Goal: Task Accomplishment & Management: Manage account settings

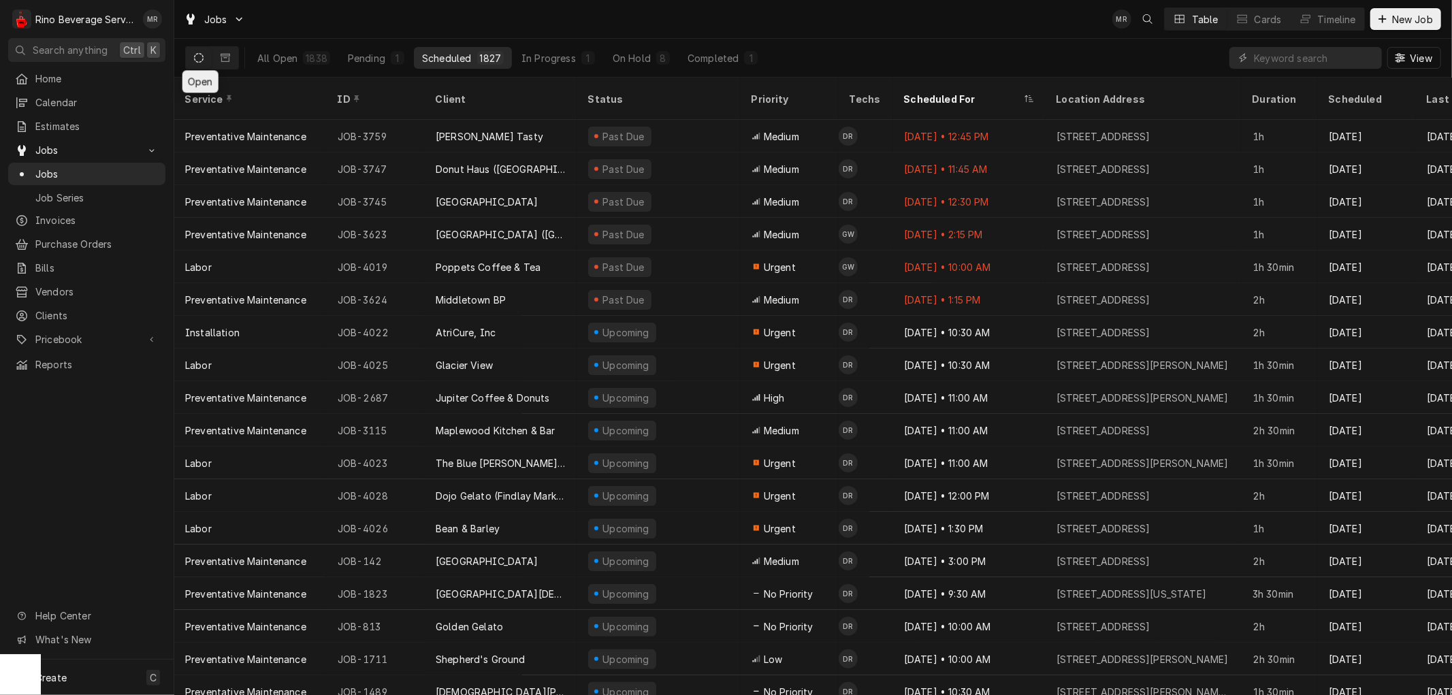
click at [200, 56] on icon "Dynamic Content Wrapper" at bounding box center [199, 58] width 10 height 10
click at [223, 57] on icon "Dynamic Content Wrapper" at bounding box center [226, 58] width 10 height 10
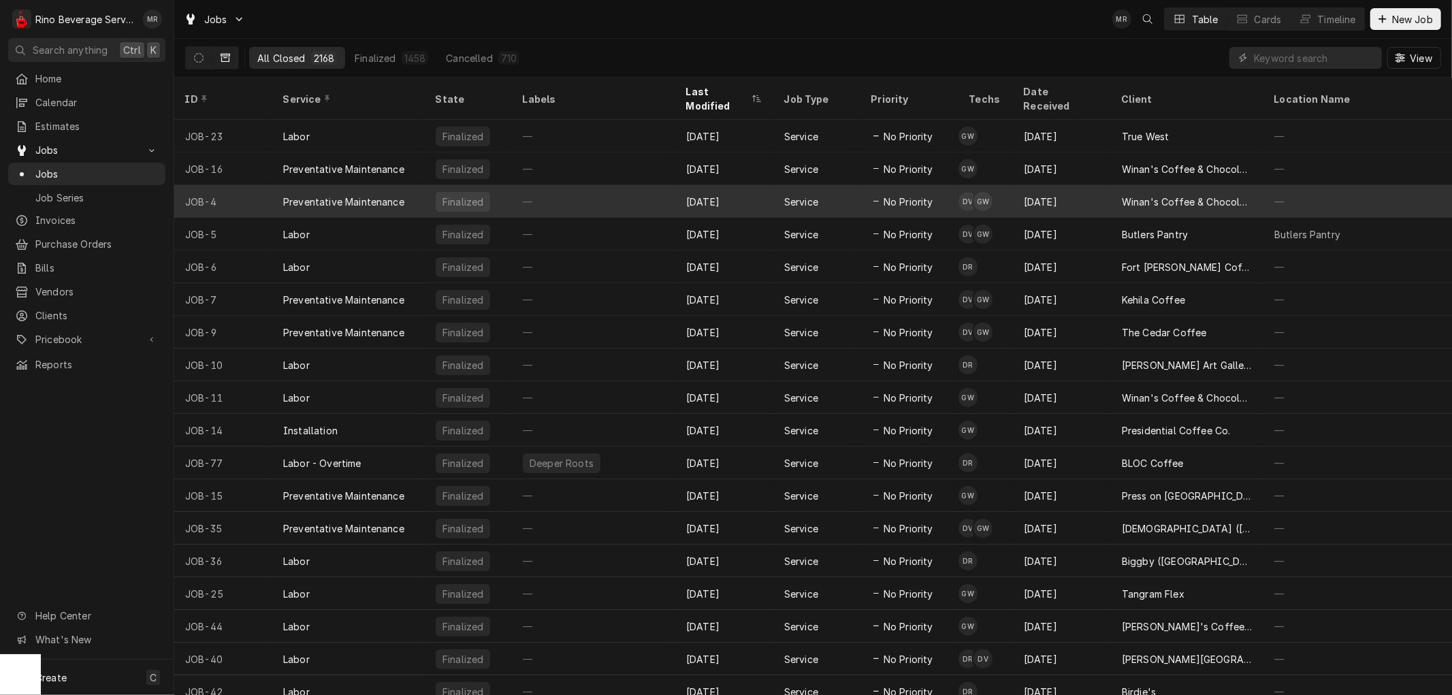
click at [622, 185] on div "—" at bounding box center [593, 201] width 163 height 33
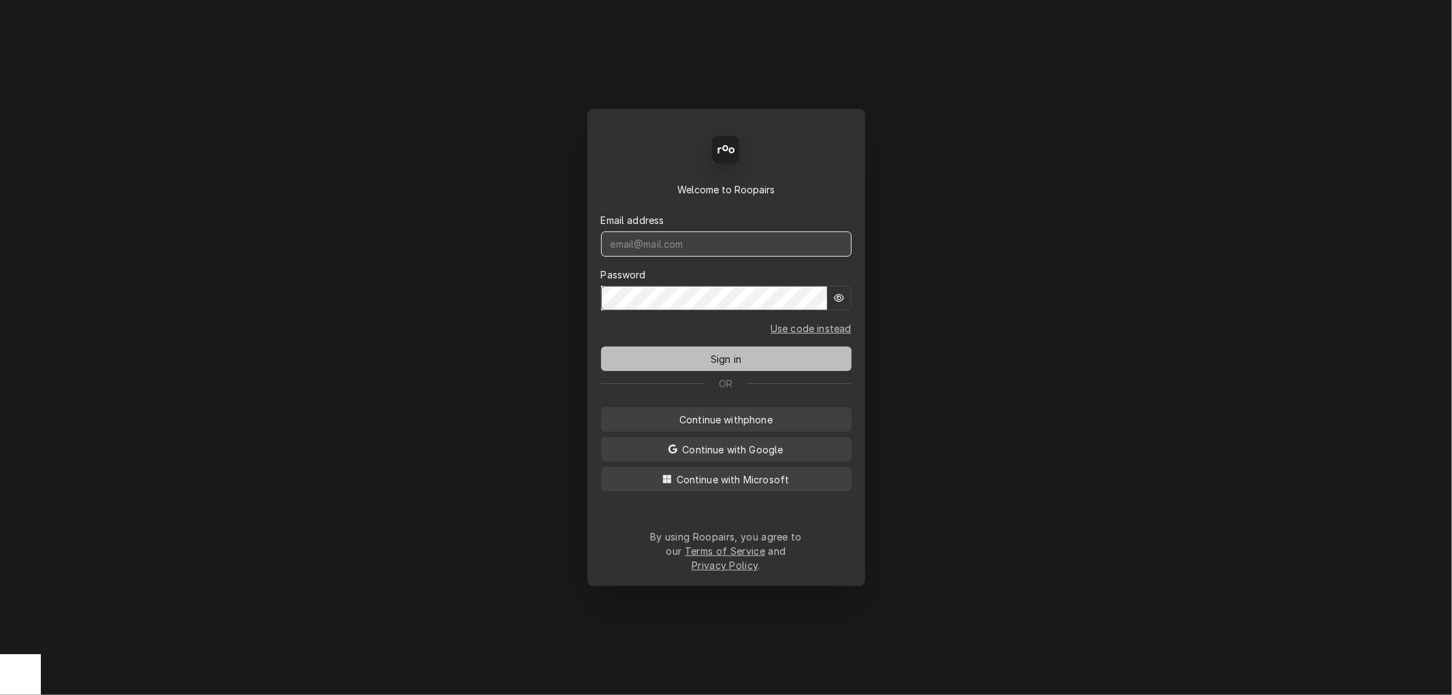
type input "[PERSON_NAME][EMAIL_ADDRESS][DOMAIN_NAME]"
click at [722, 361] on span "Sign in" at bounding box center [726, 359] width 36 height 14
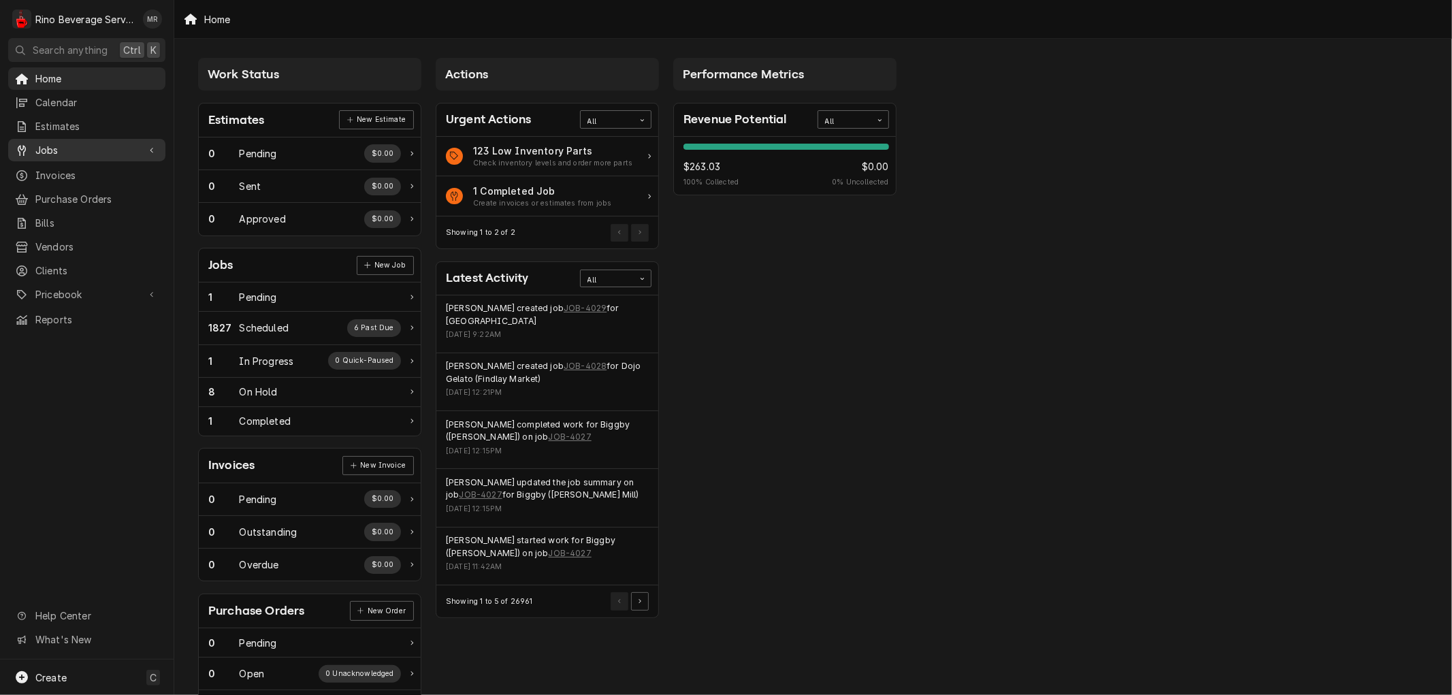
click at [76, 145] on span "Jobs" at bounding box center [86, 150] width 103 height 14
click at [77, 167] on span "Jobs" at bounding box center [96, 174] width 123 height 14
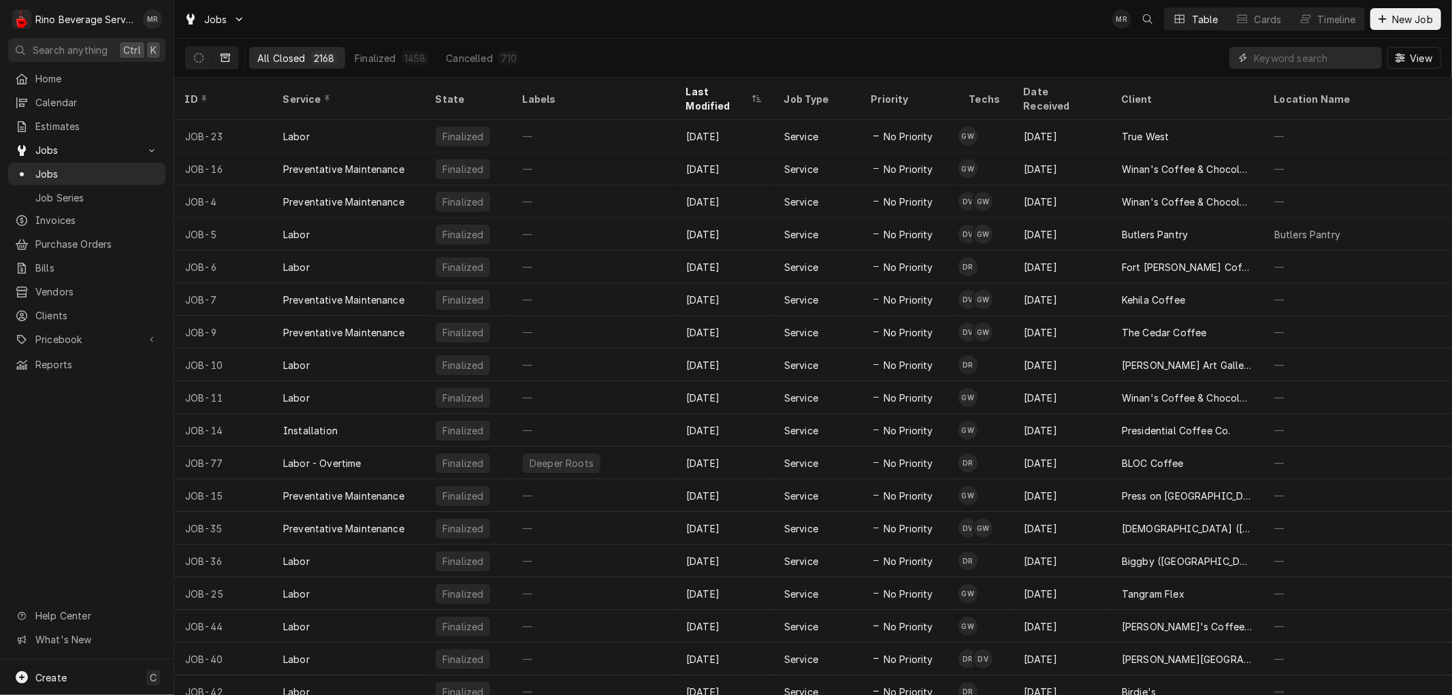
click at [1271, 62] on input "Dynamic Content Wrapper" at bounding box center [1314, 58] width 121 height 22
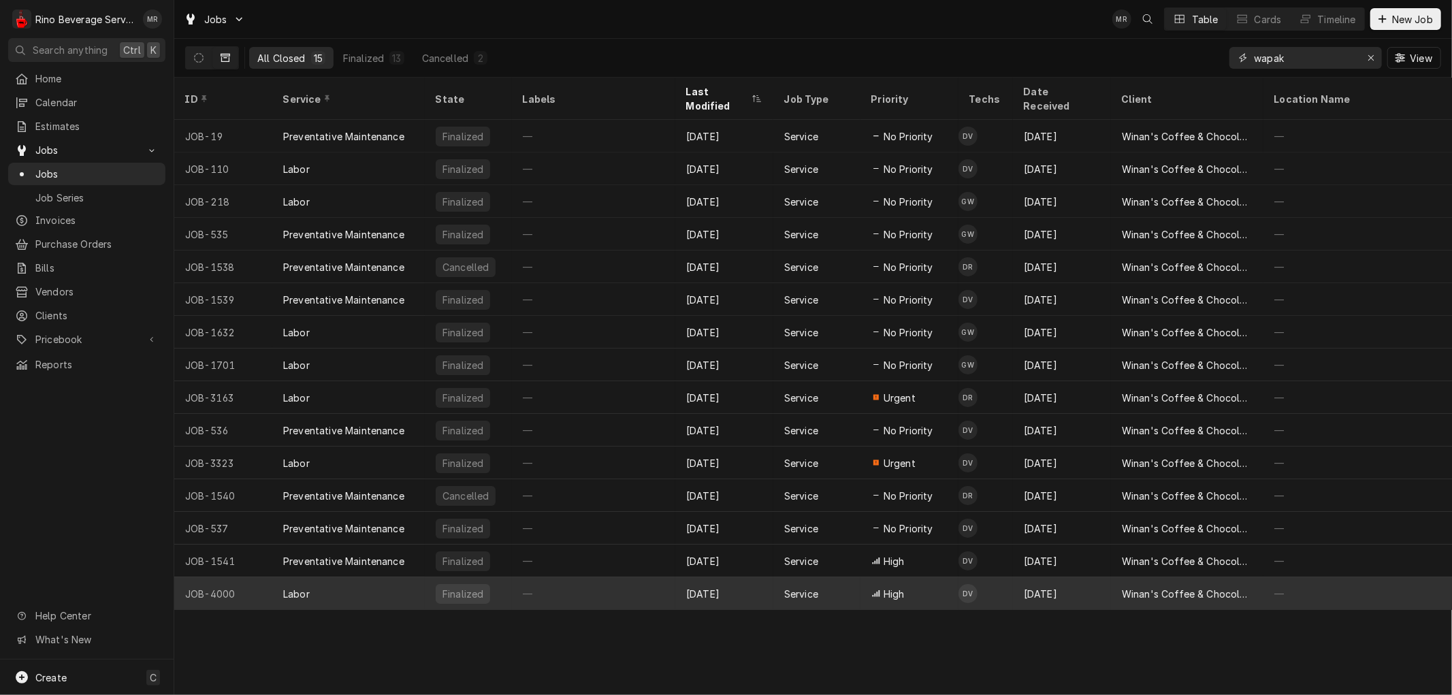
type input "wapak"
click at [600, 577] on div "—" at bounding box center [593, 593] width 163 height 33
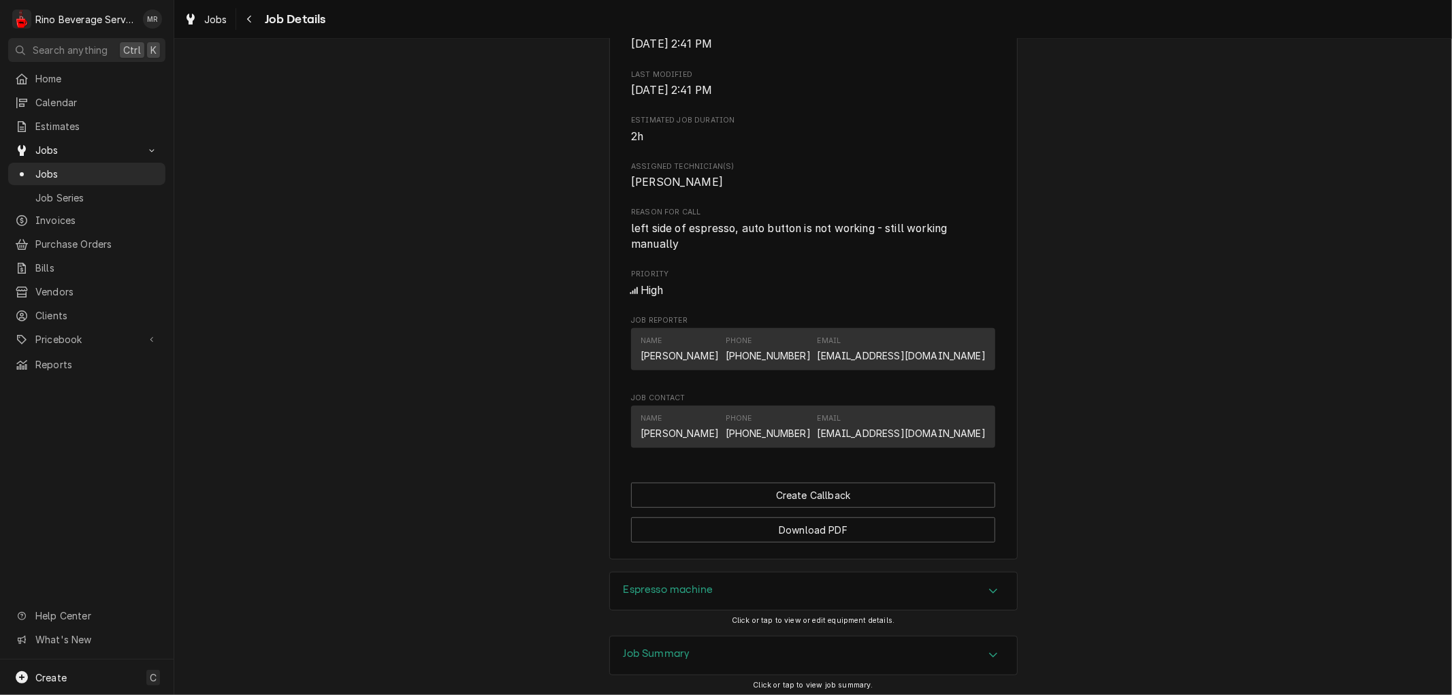
scroll to position [631, 0]
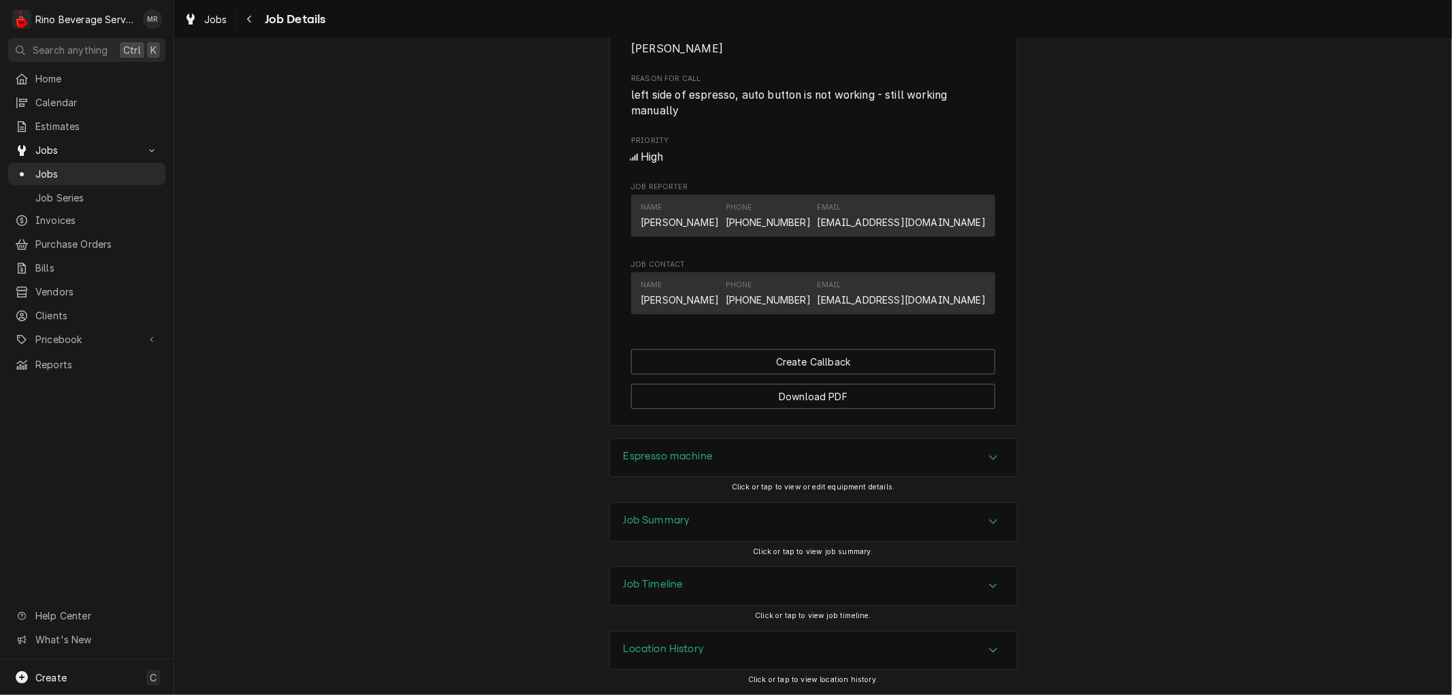
click at [757, 515] on div "Job Summary" at bounding box center [813, 522] width 407 height 38
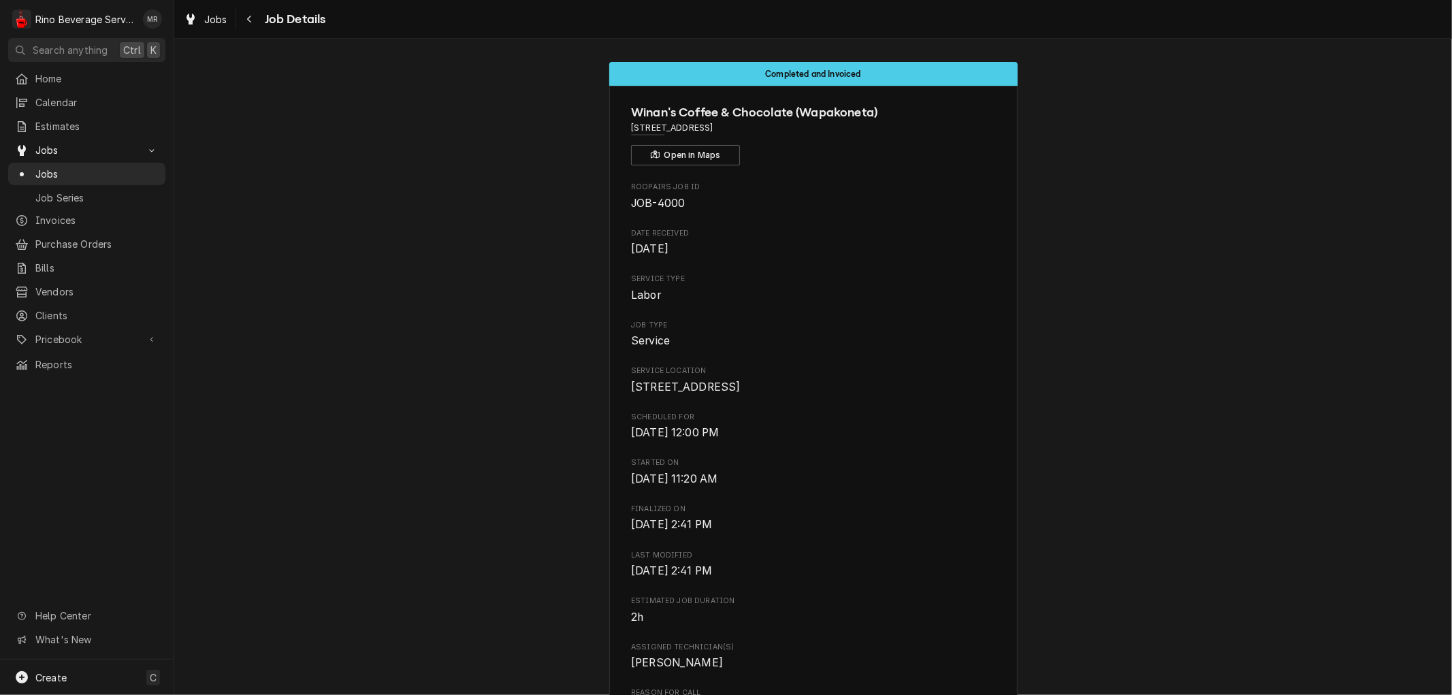
scroll to position [0, 0]
click at [225, 17] on span "Jobs" at bounding box center [215, 19] width 23 height 14
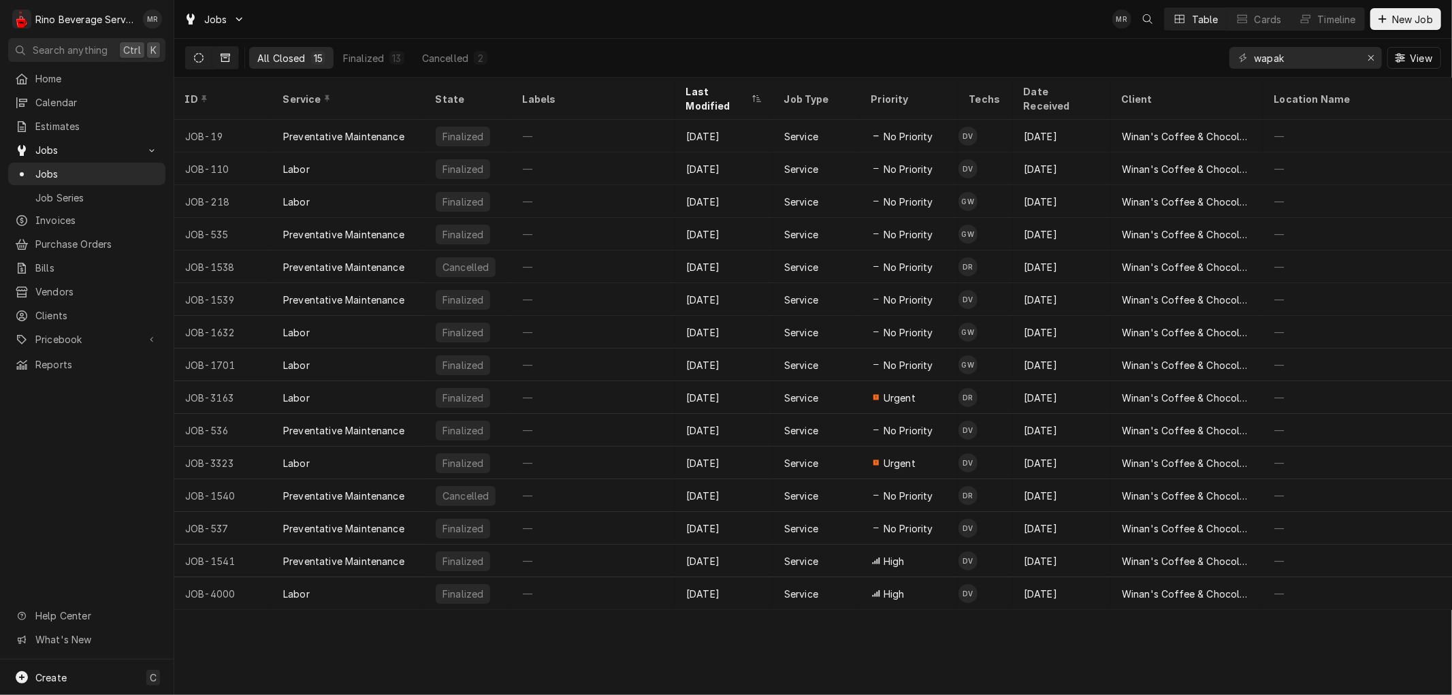
click at [203, 59] on icon "Dynamic Content Wrapper" at bounding box center [199, 58] width 10 height 10
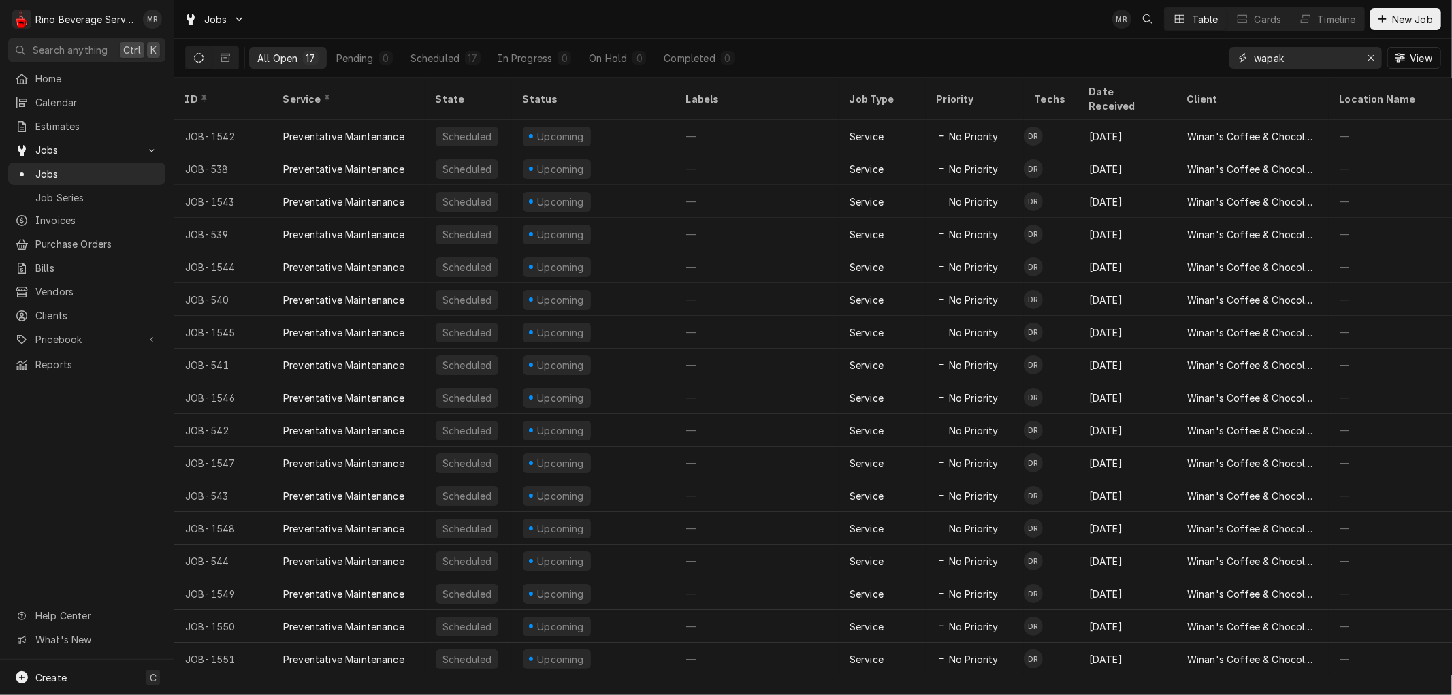
click at [1370, 59] on icon "Erase input" at bounding box center [1370, 58] width 7 height 10
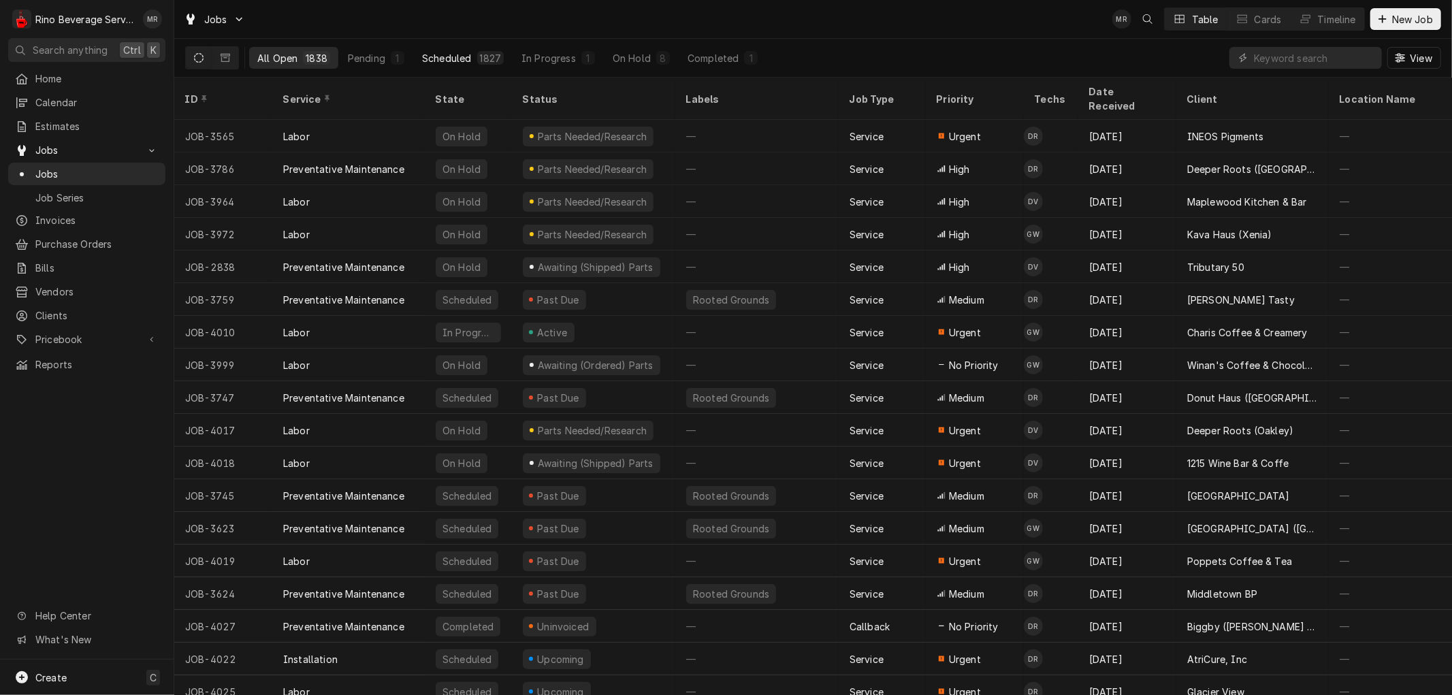
click at [459, 54] on div "Scheduled" at bounding box center [446, 58] width 49 height 14
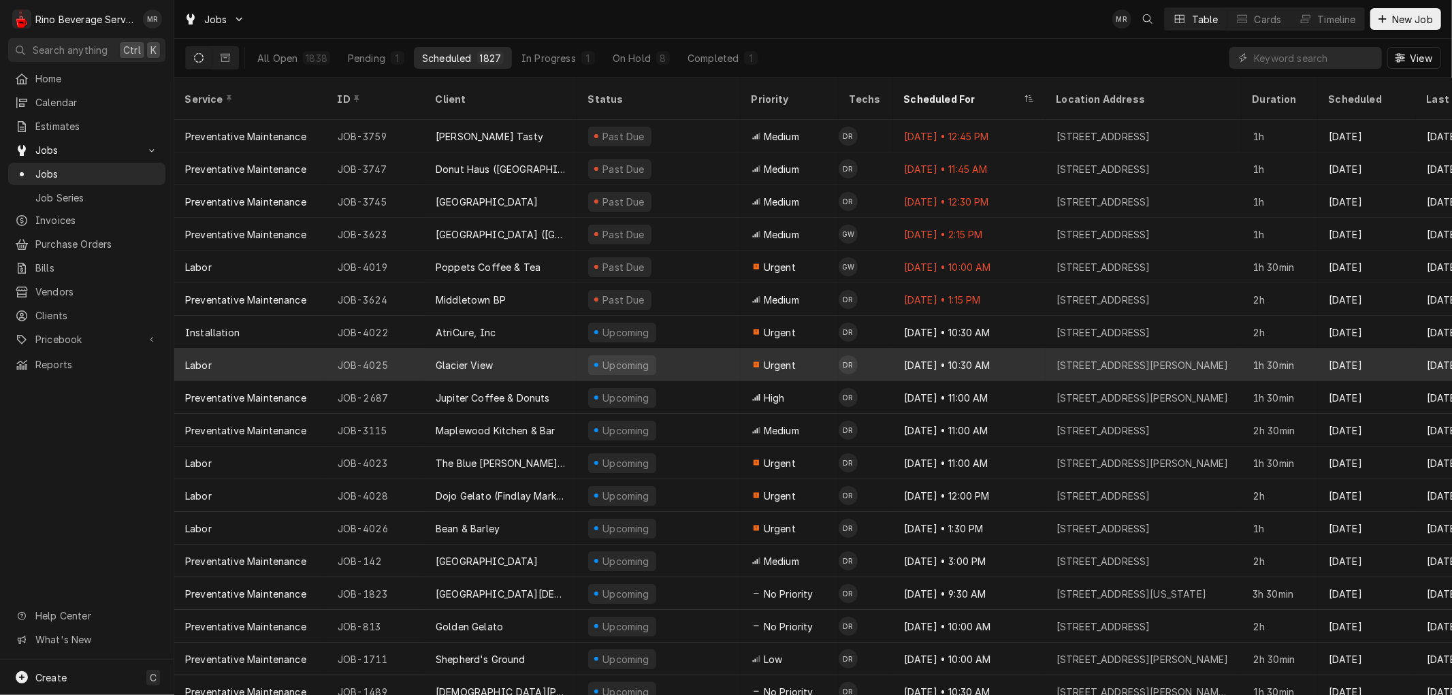
click at [528, 352] on div "Glacier View" at bounding box center [501, 364] width 152 height 33
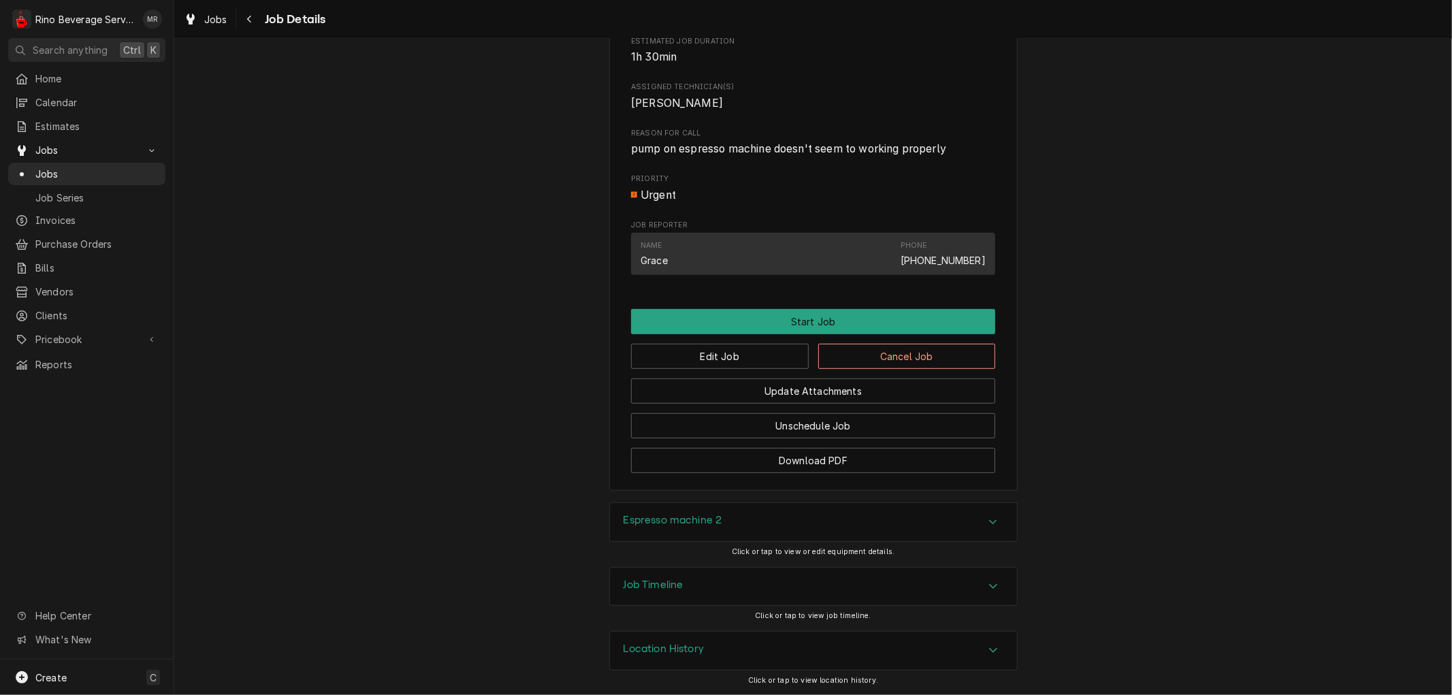
scroll to position [532, 0]
click at [699, 358] on button "Edit Job" at bounding box center [720, 356] width 178 height 25
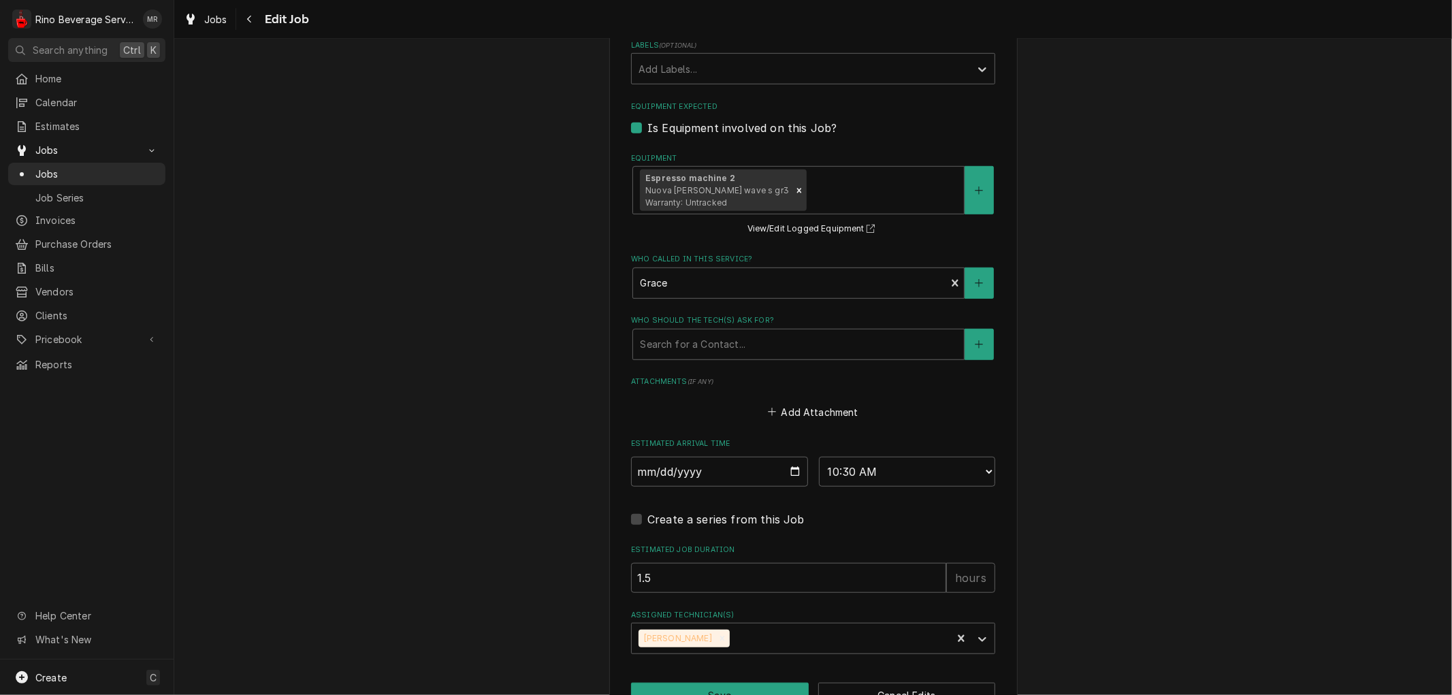
scroll to position [827, 0]
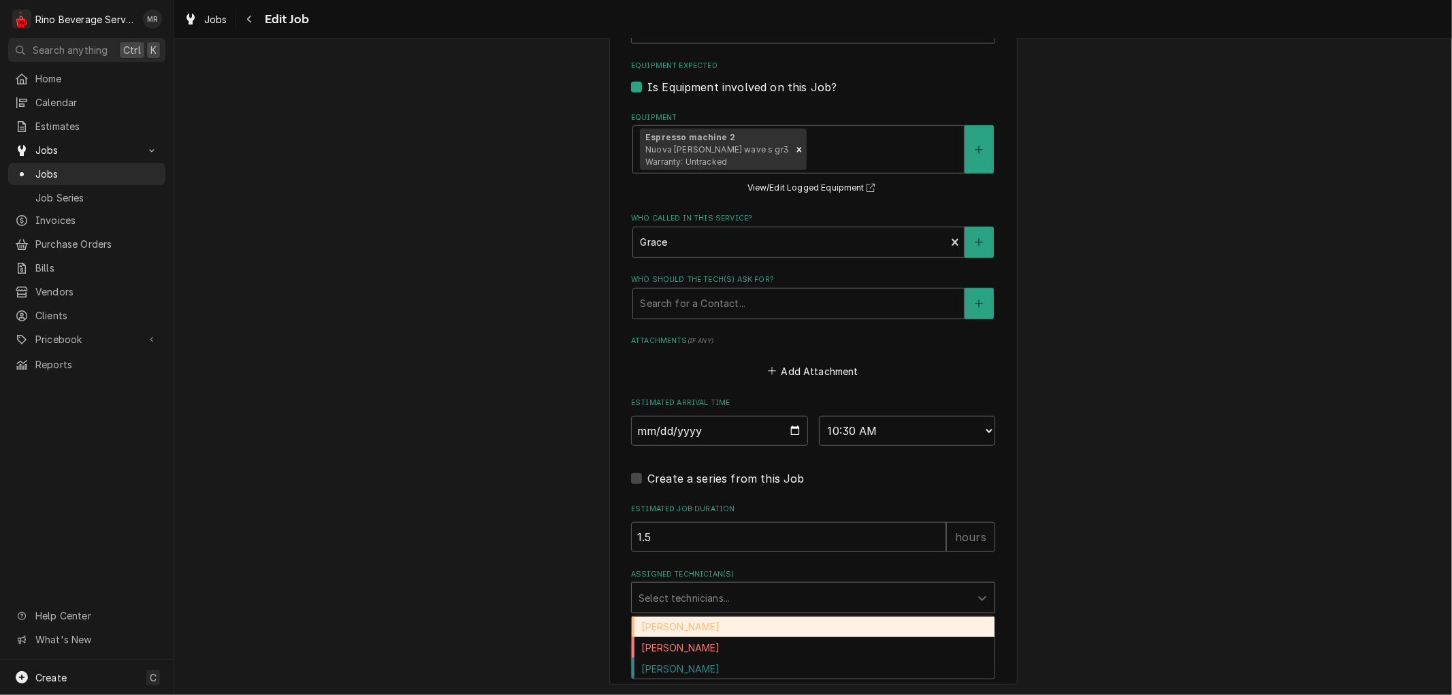
click at [828, 588] on div "Assigned Technician(s)" at bounding box center [800, 597] width 325 height 25
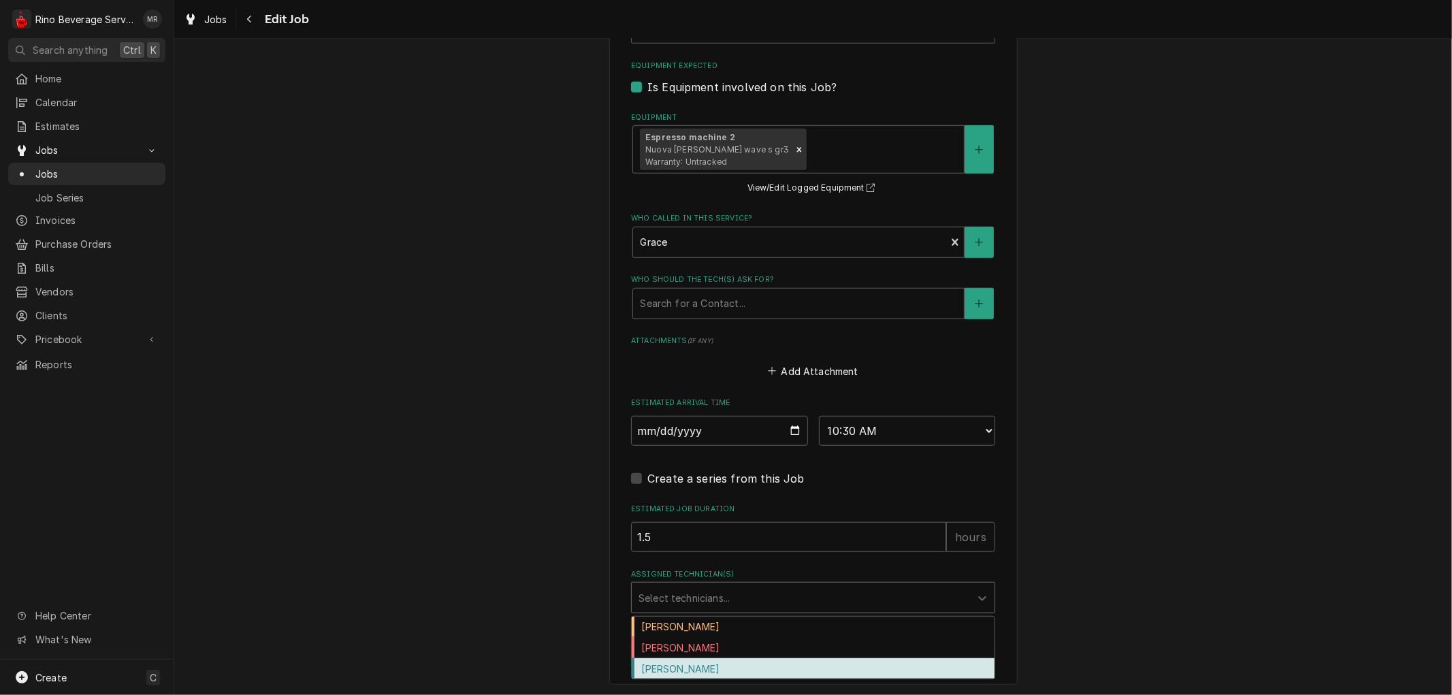
click at [773, 666] on div "Graham Wick" at bounding box center [813, 668] width 363 height 21
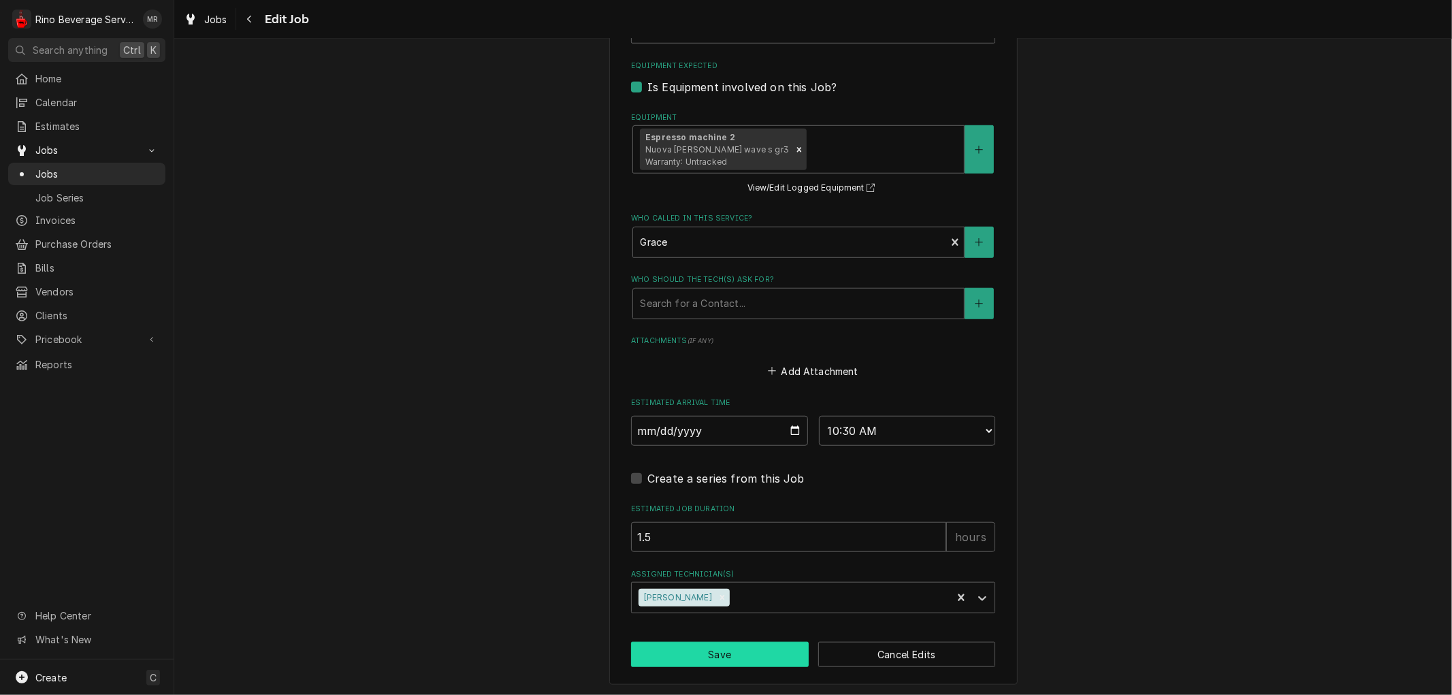
click at [760, 651] on button "Save" at bounding box center [720, 654] width 178 height 25
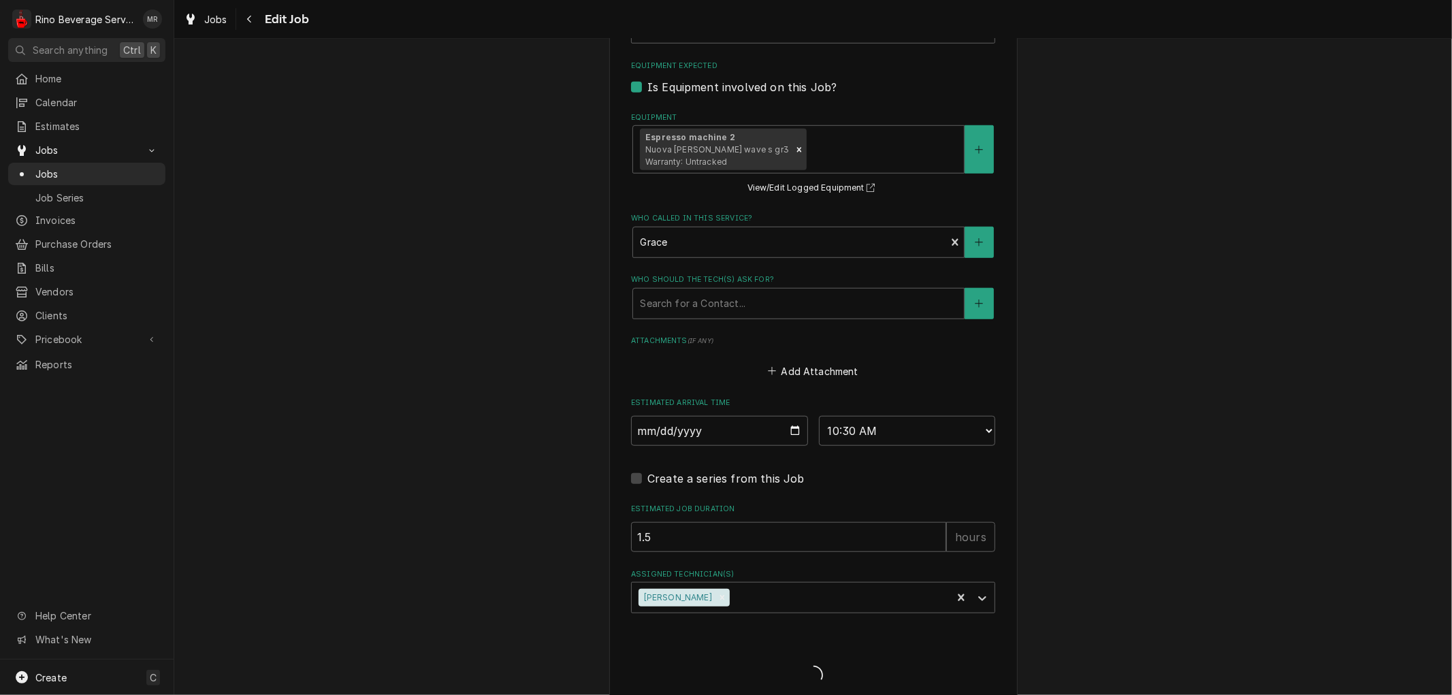
type textarea "x"
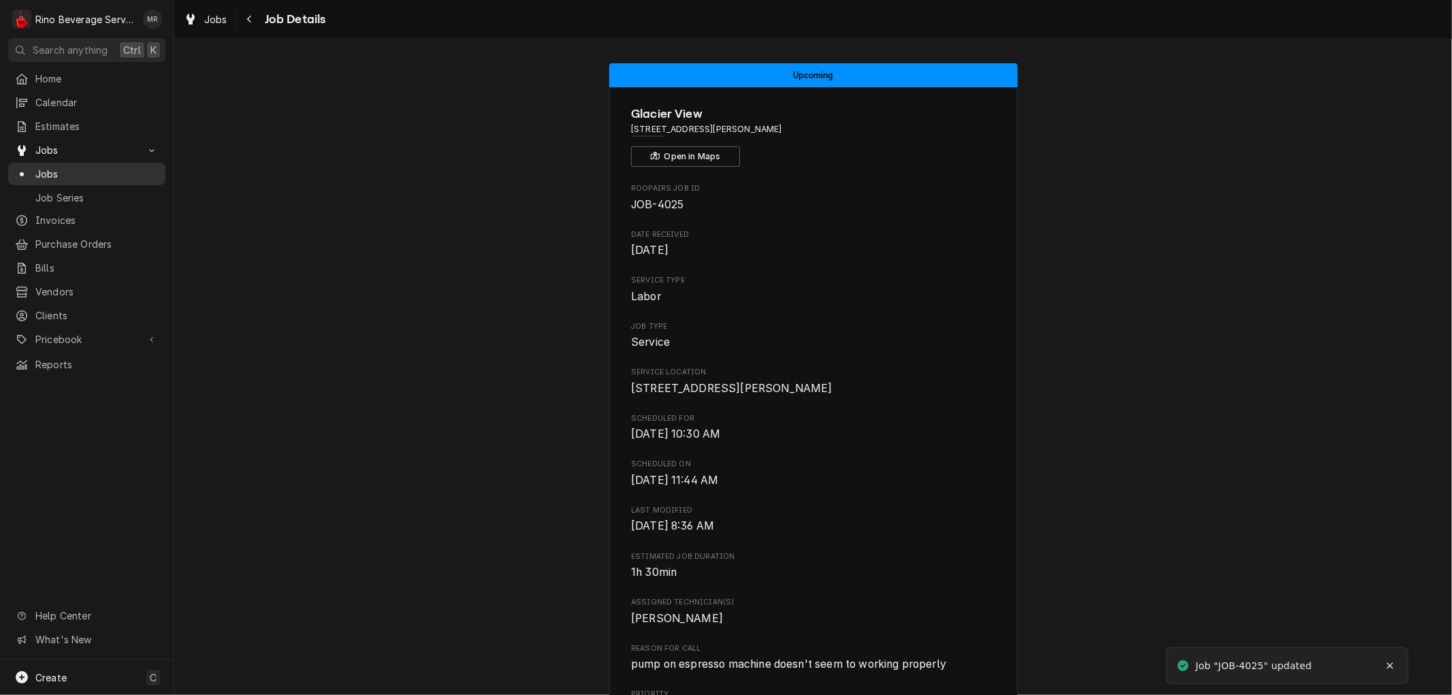
click at [87, 168] on span "Jobs" at bounding box center [96, 174] width 123 height 14
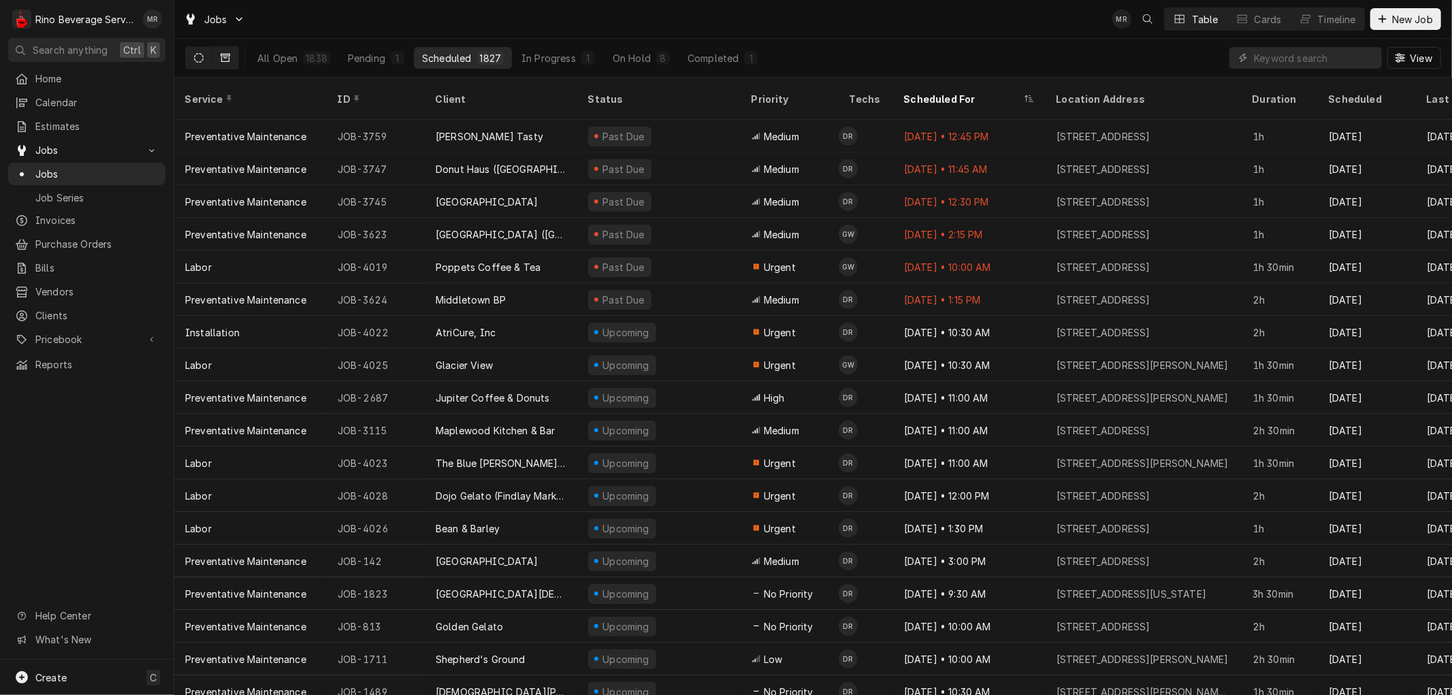
click at [221, 57] on icon "Dynamic Content Wrapper" at bounding box center [226, 58] width 10 height 8
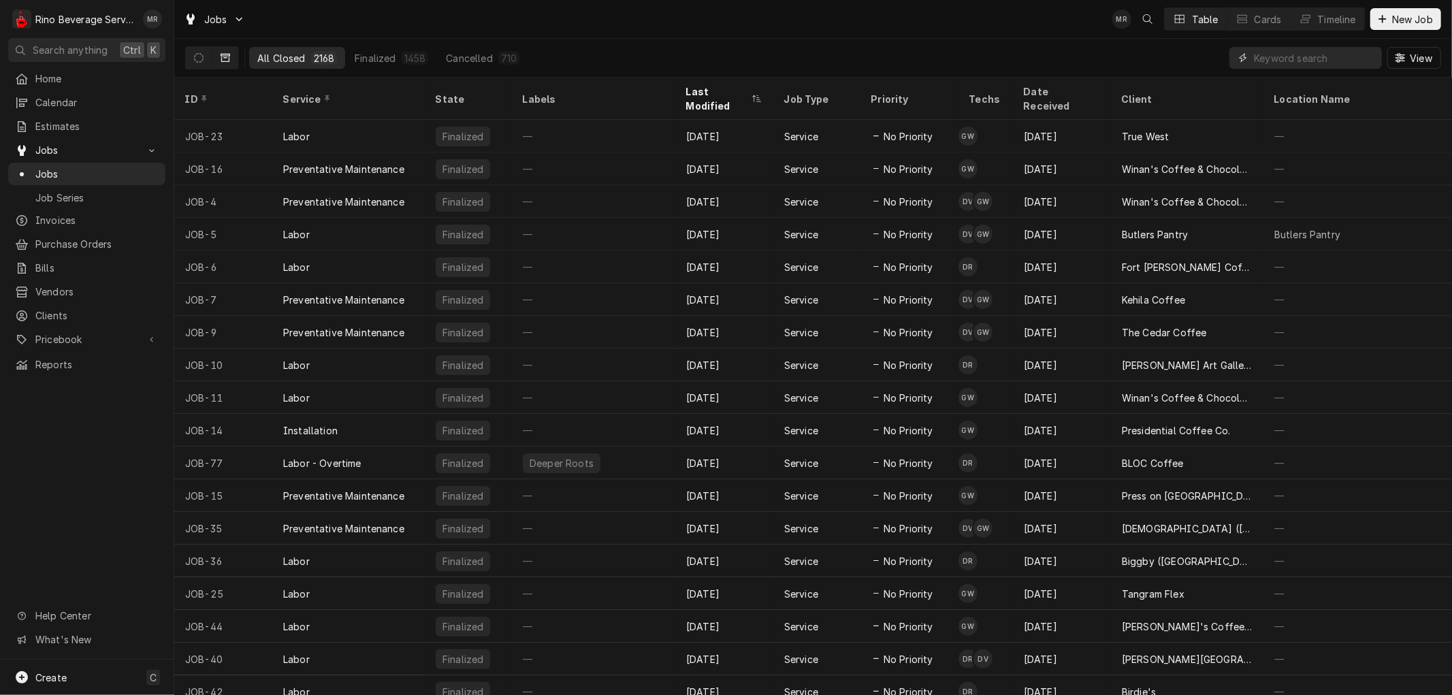
click at [1307, 55] on input "Dynamic Content Wrapper" at bounding box center [1314, 58] width 121 height 22
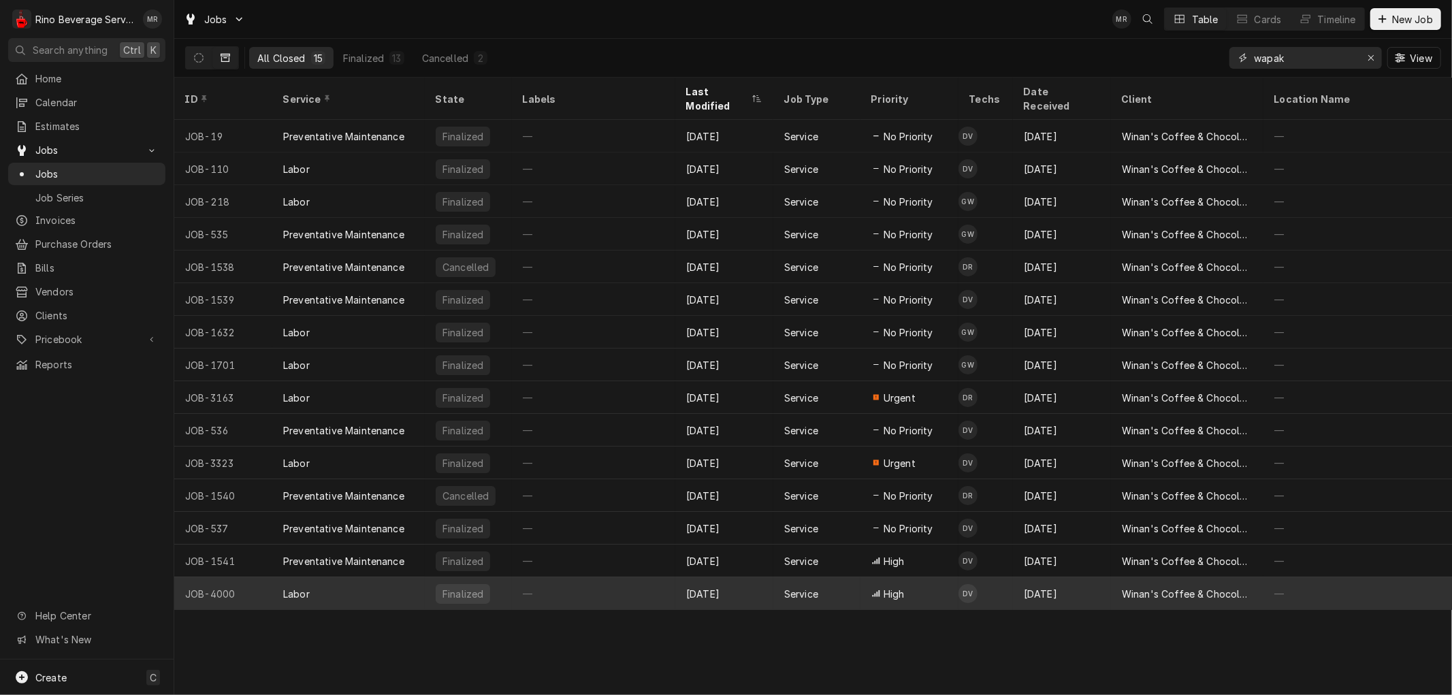
type input "wapak"
click at [587, 579] on div "—" at bounding box center [593, 593] width 163 height 33
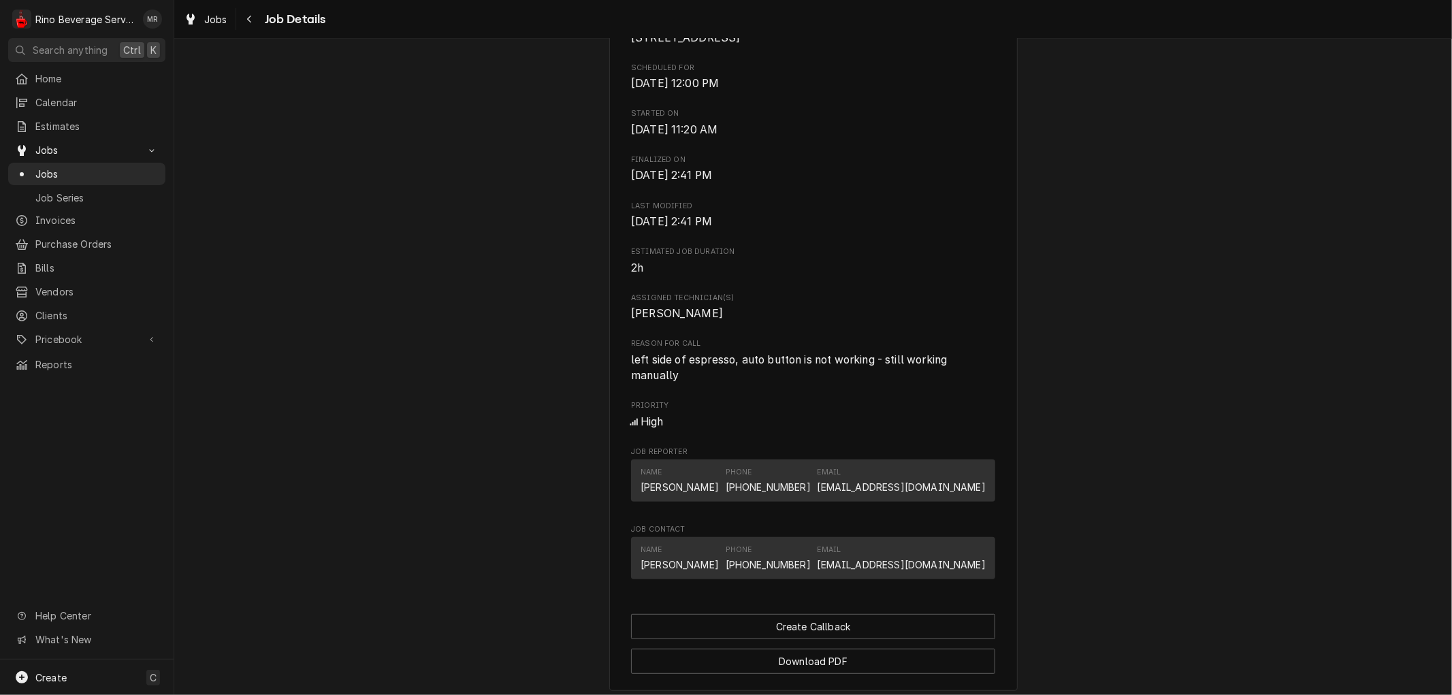
scroll to position [631, 0]
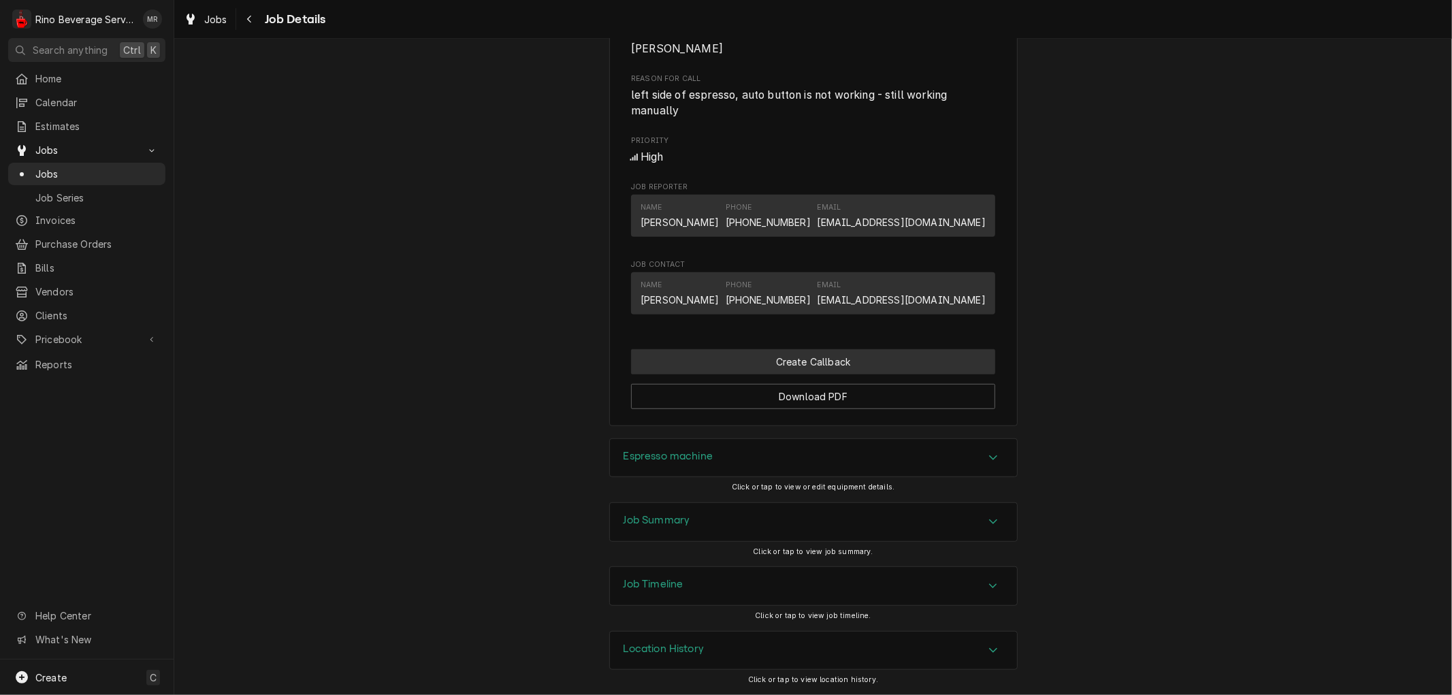
click at [813, 357] on button "Create Callback" at bounding box center [813, 361] width 364 height 25
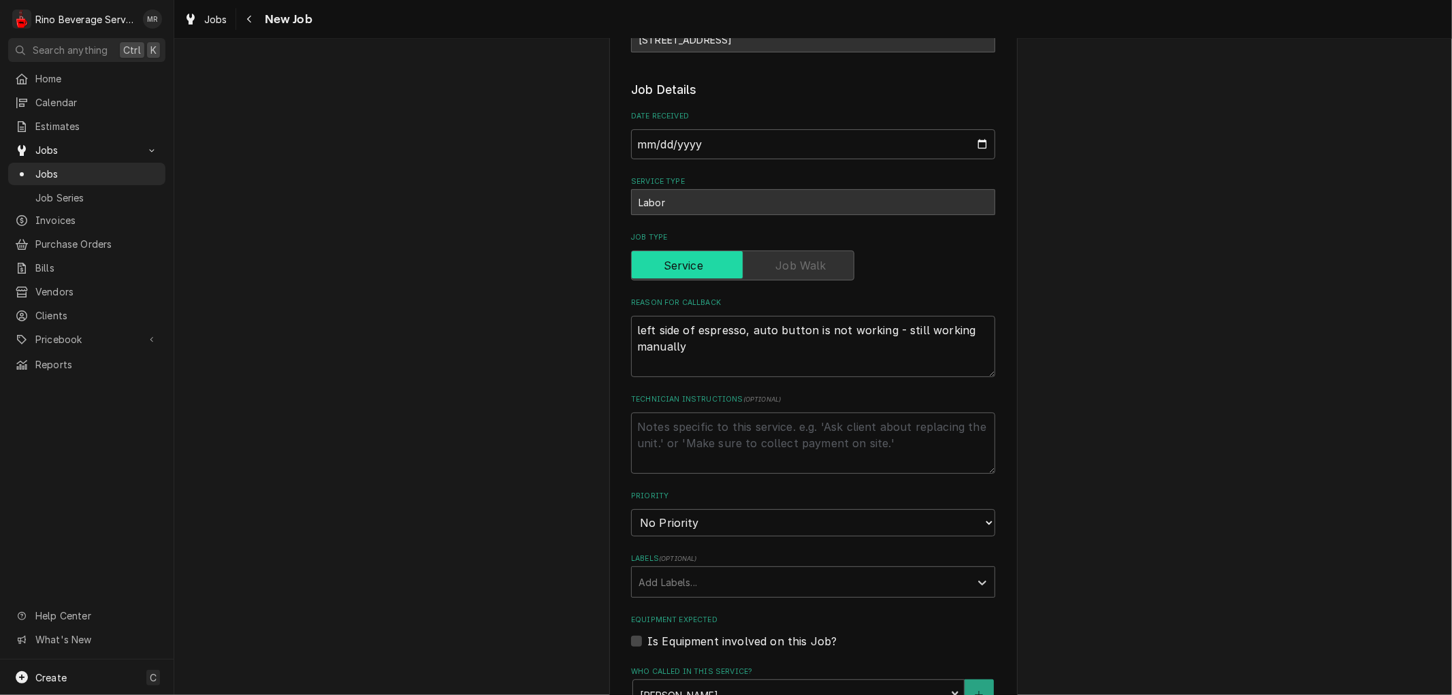
scroll to position [227, 0]
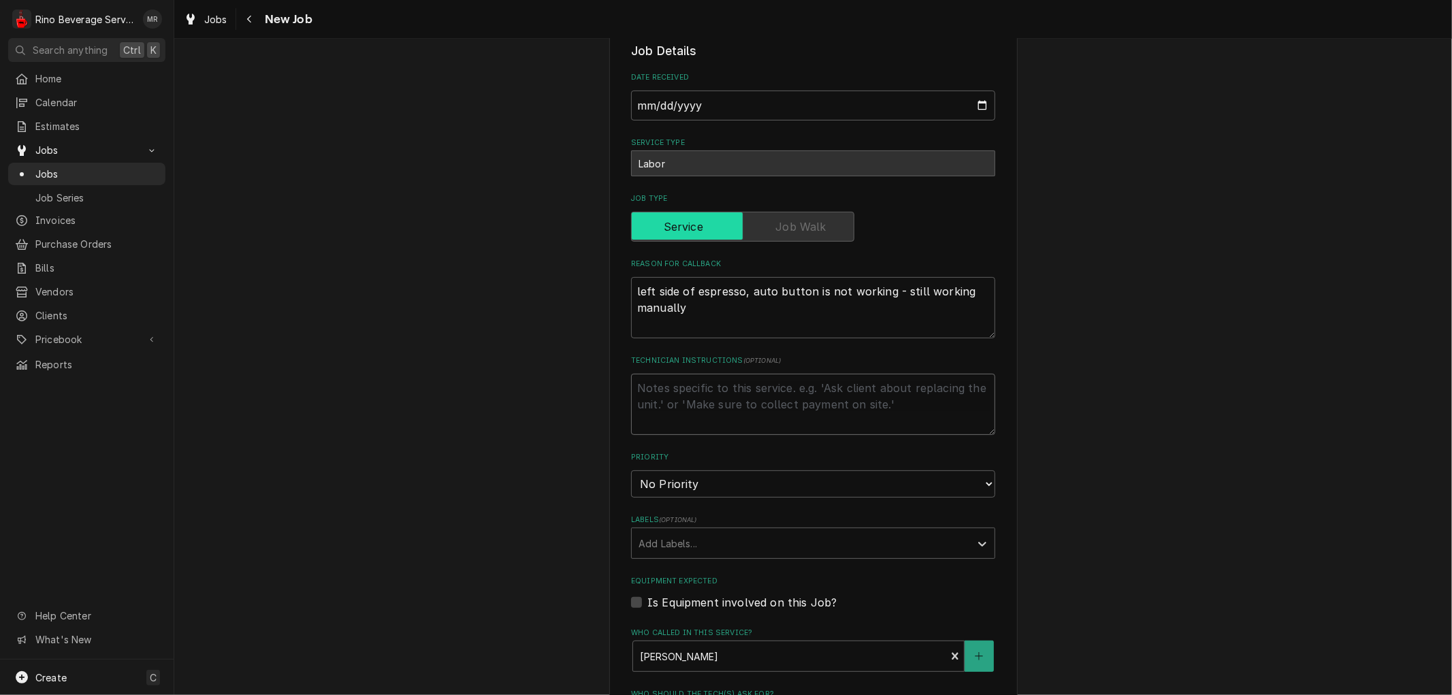
click at [656, 389] on textarea "Technician Instructions ( optional )" at bounding box center [813, 404] width 364 height 61
type textarea "x"
type textarea "c"
type textarea "x"
type textarea "ca"
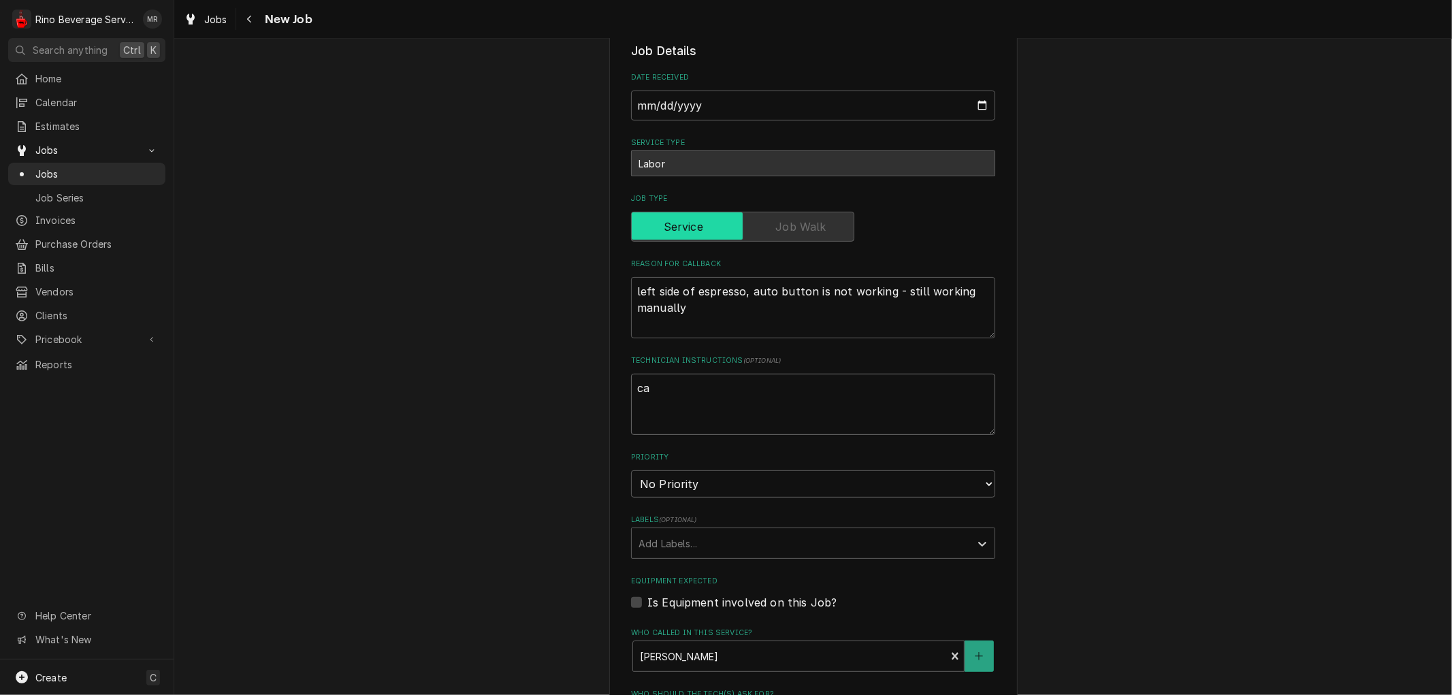
type textarea "x"
type textarea "cal"
type textarea "x"
type textarea "call"
type textarea "x"
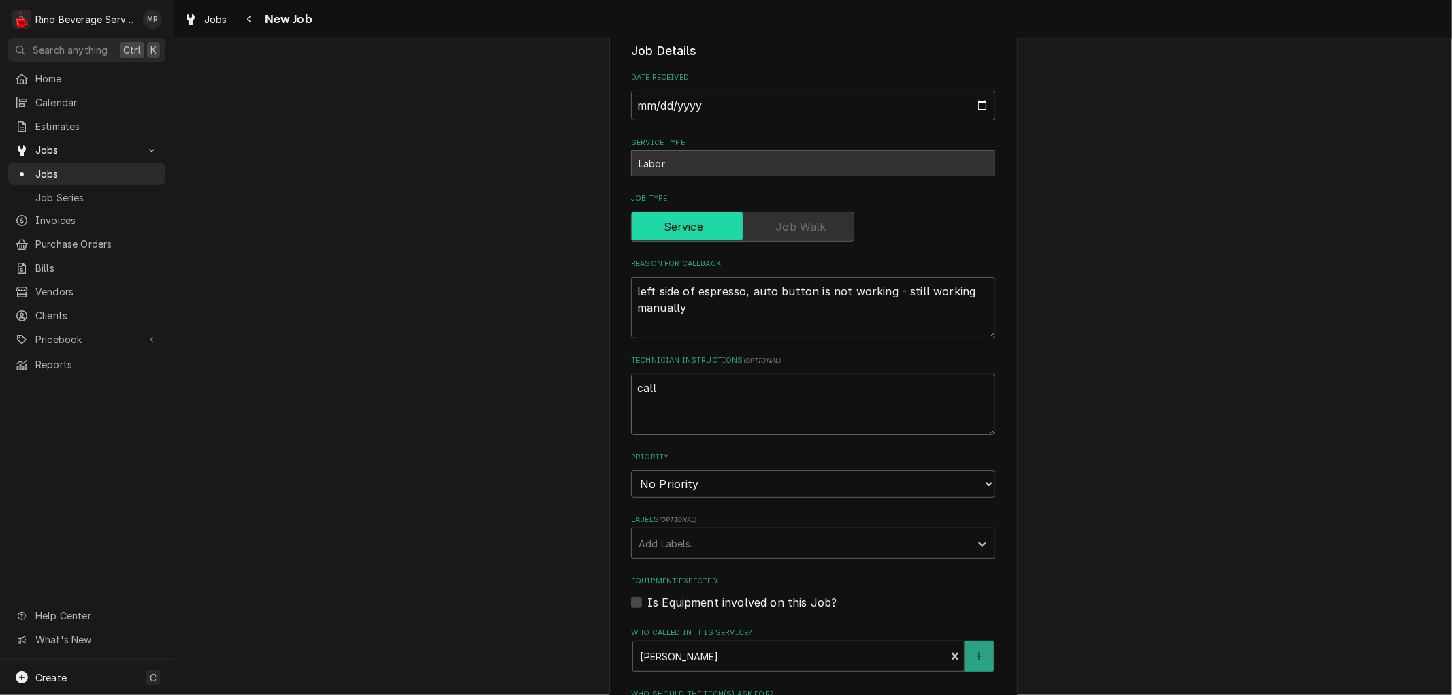
type textarea "calle"
type textarea "x"
type textarea "called"
type textarea "x"
type textarea "called"
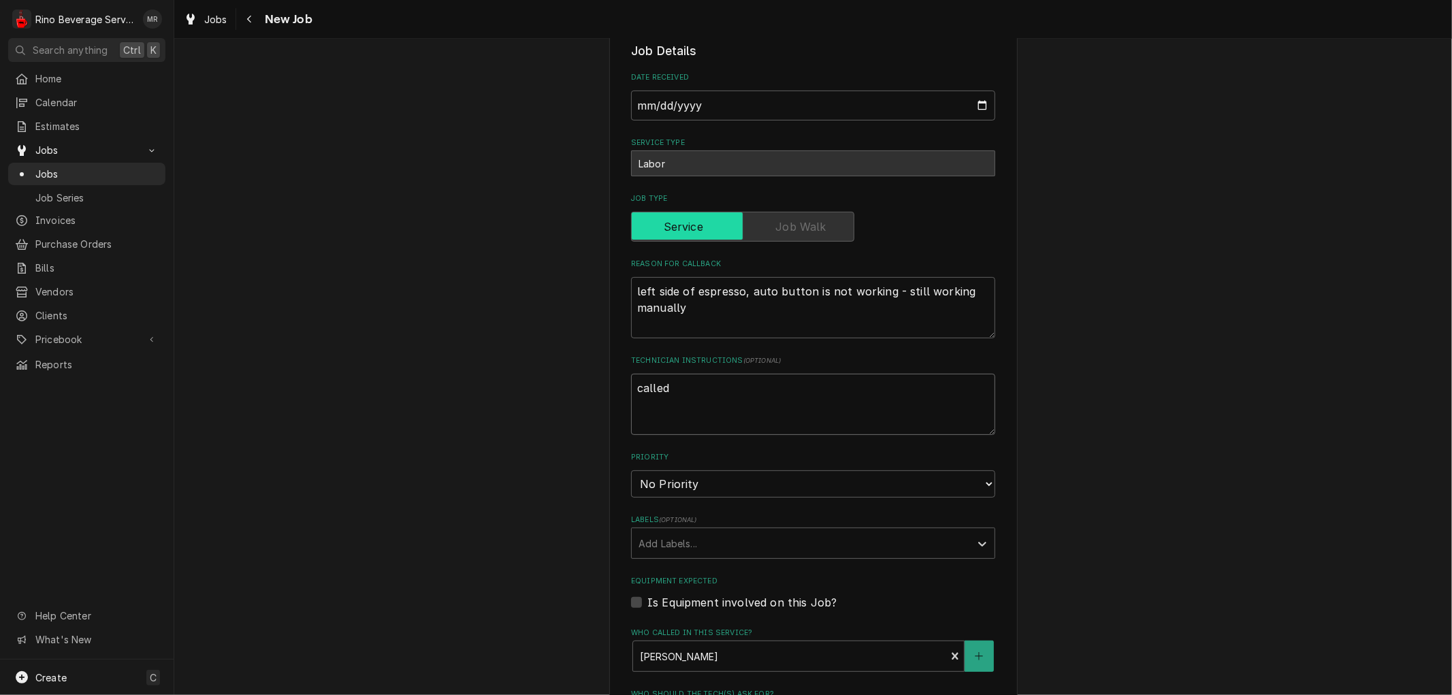
type textarea "x"
type textarea "called b"
type textarea "x"
type textarea "called ba"
type textarea "x"
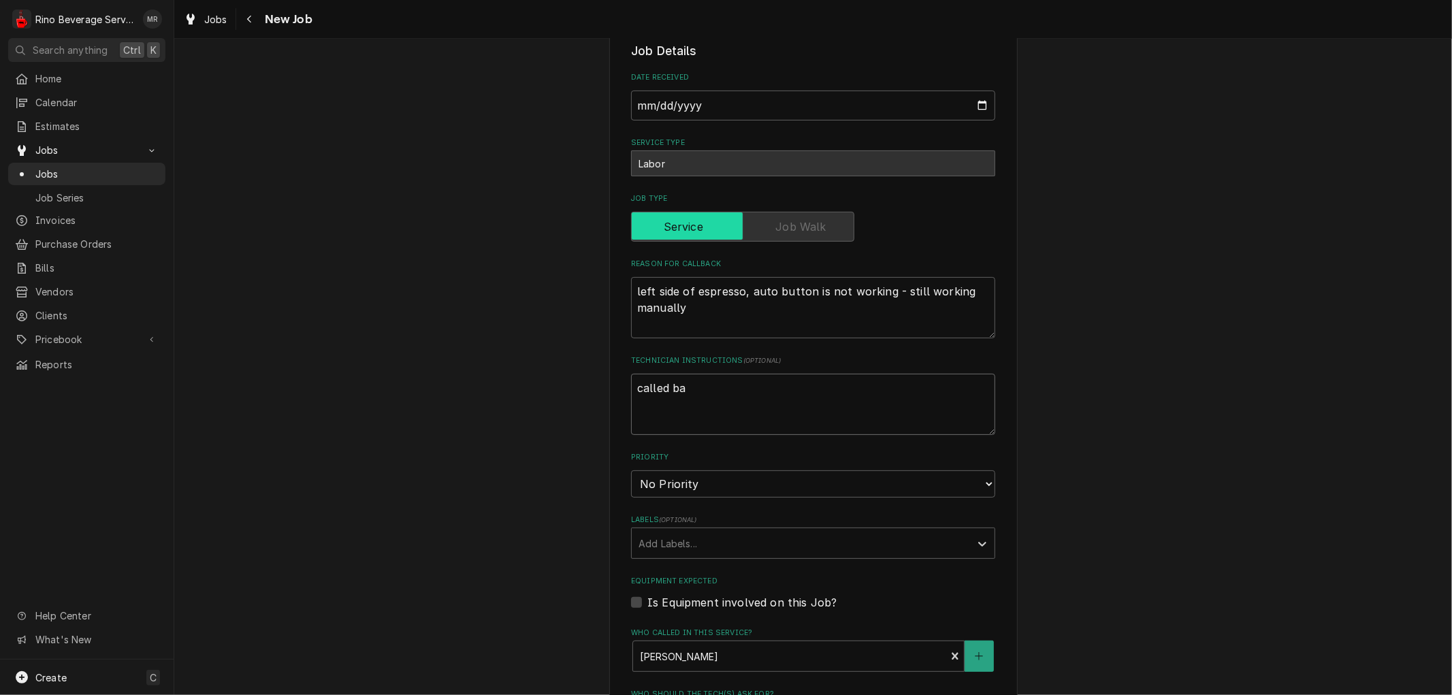
type textarea "called bac"
type textarea "x"
type textarea "called back"
type textarea "x"
type textarea "called back"
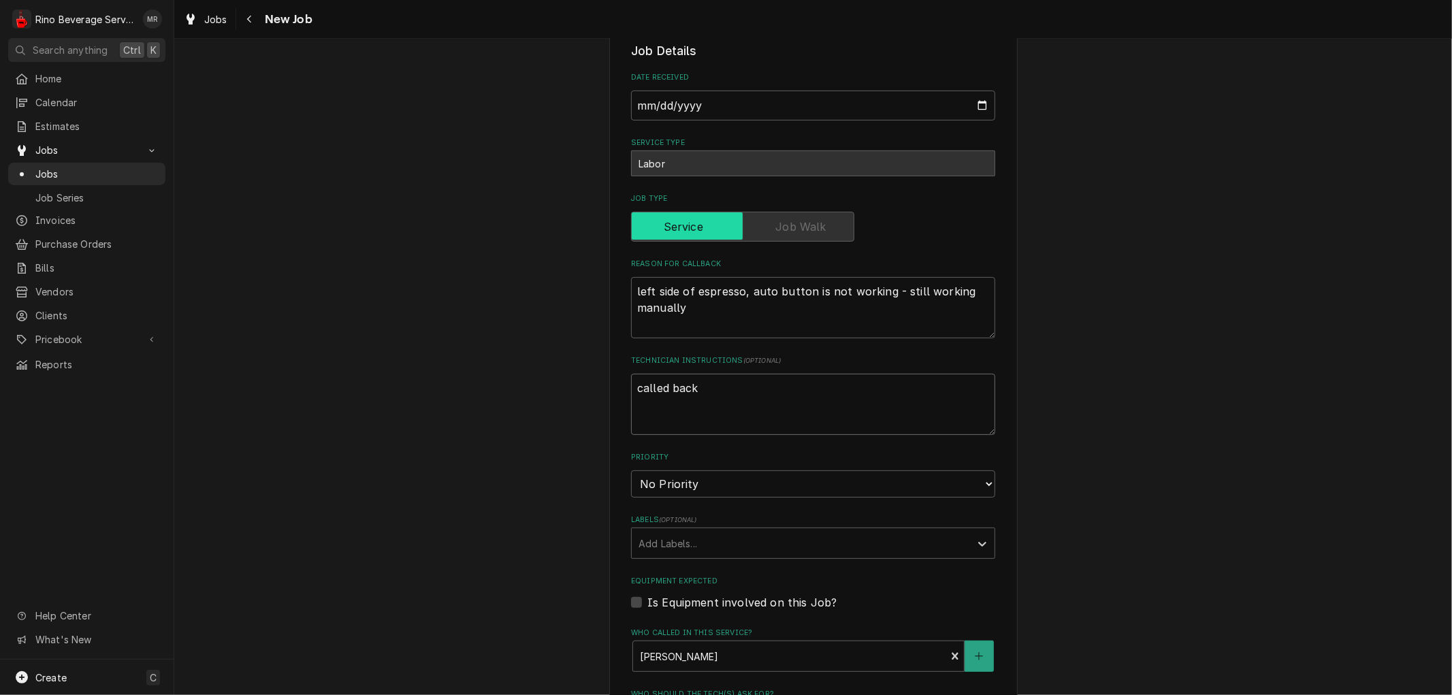
type textarea "x"
type textarea "called back 9"
type textarea "x"
type textarea "called back 9/"
type textarea "x"
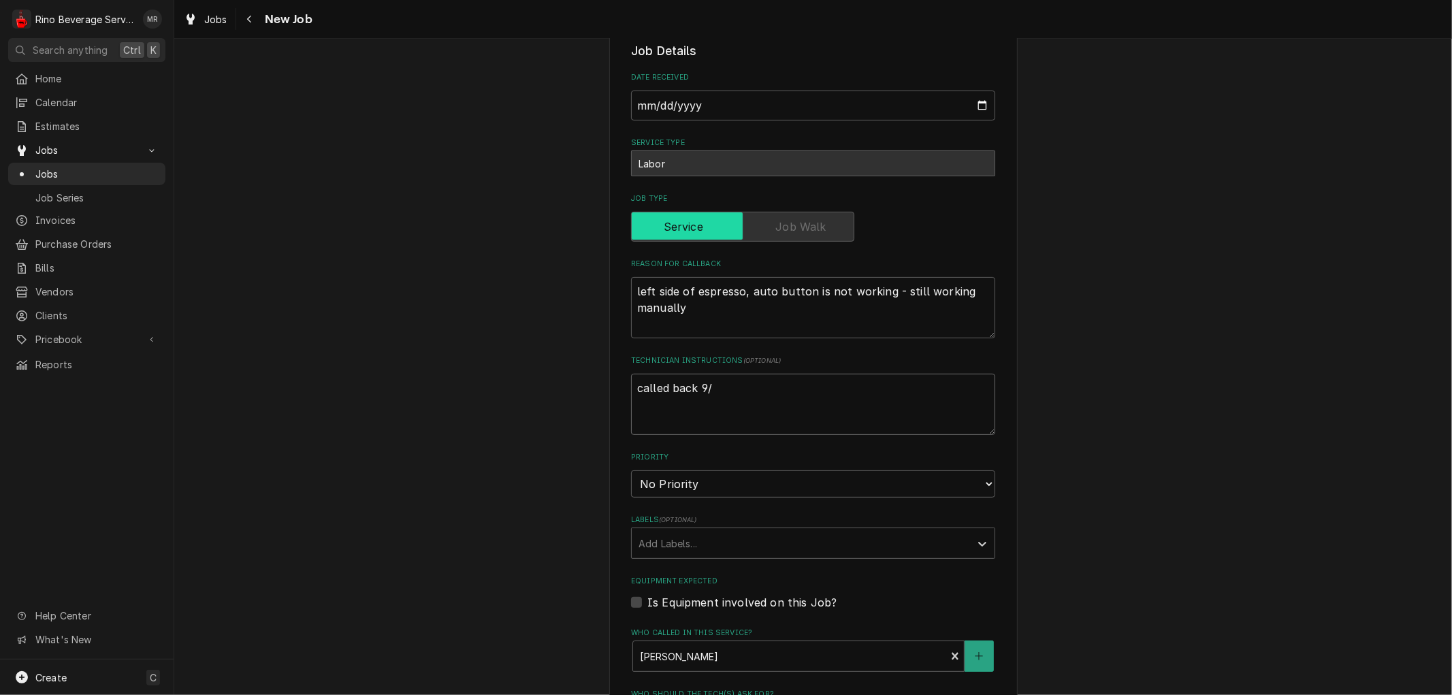
type textarea "called back 9/2"
type textarea "x"
type textarea "called back 9/2."
type textarea "x"
type textarea "called back 9/2."
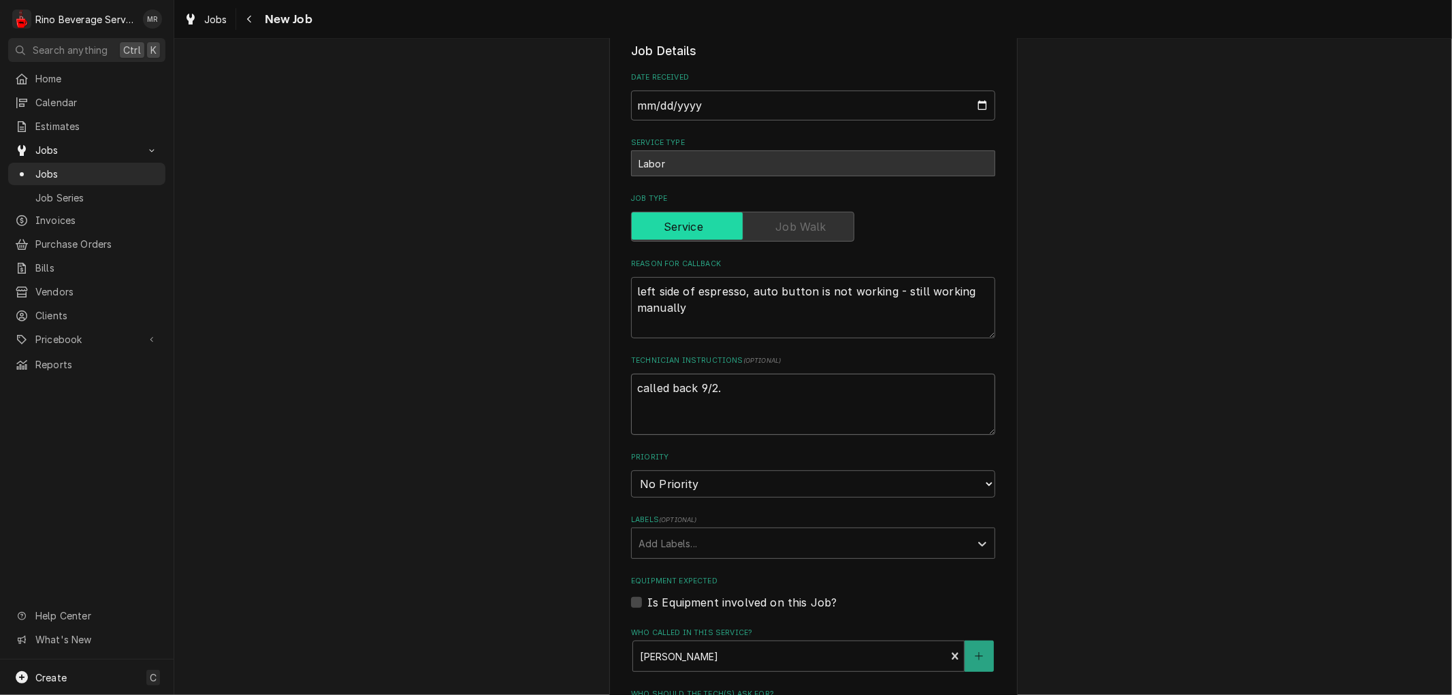
type textarea "x"
type textarea "called back 9/2. S"
type textarea "x"
type textarea "called back 9/2. St"
type textarea "x"
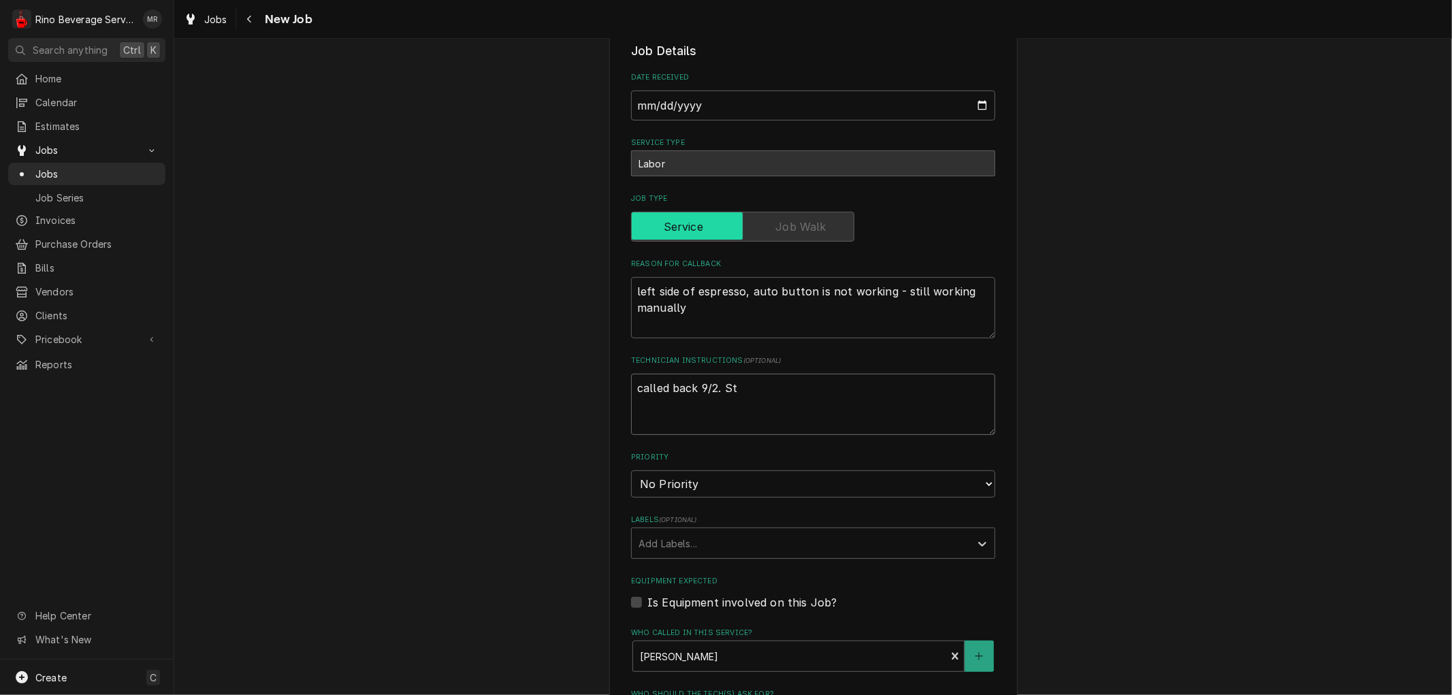
type textarea "called back 9/2. Sti"
type textarea "x"
type textarea "called back 9/2. Stil"
type textarea "x"
type textarea "called back 9/2. Still"
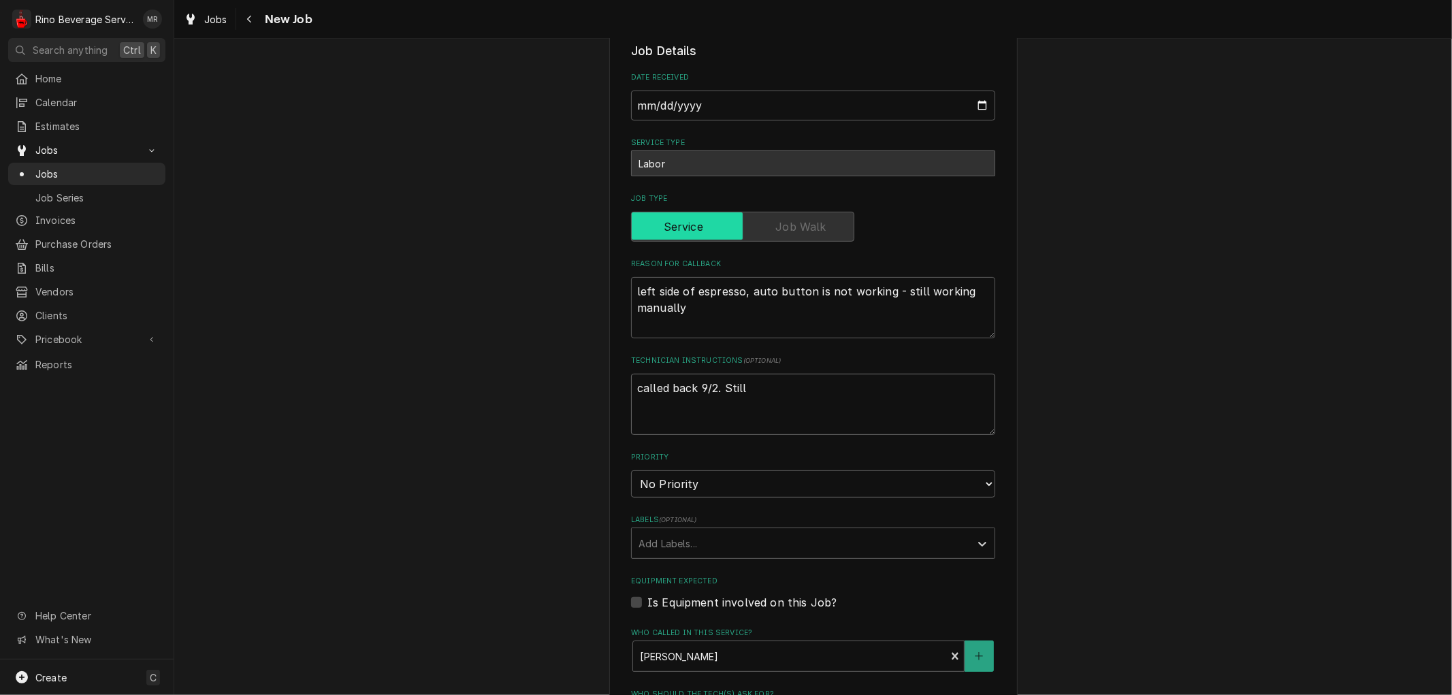
type textarea "x"
type textarea "called back 9/2. Still"
type textarea "x"
type textarea "called back 9/2. Still n"
type textarea "x"
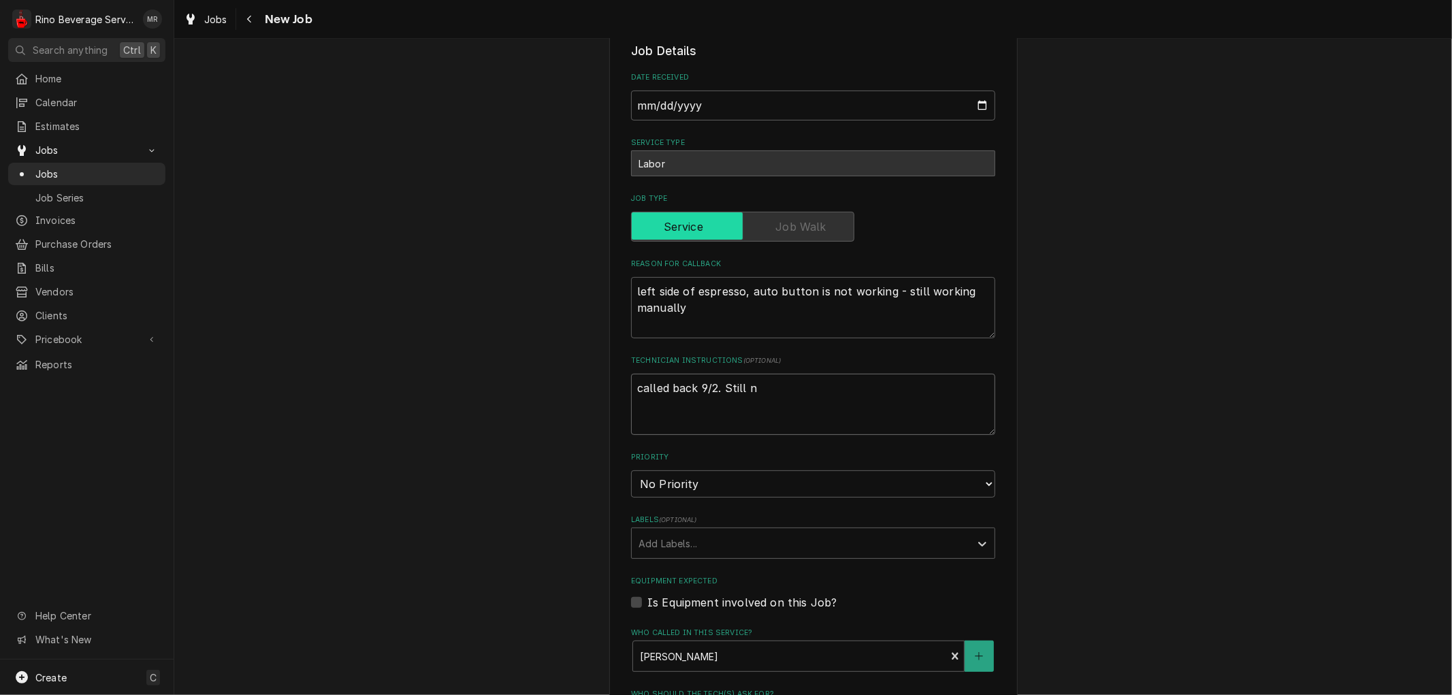
type textarea "called back 9/2. Still no"
type textarea "x"
type textarea "called back 9/2. Still not"
type textarea "x"
type textarea "called back 9/2. Still not"
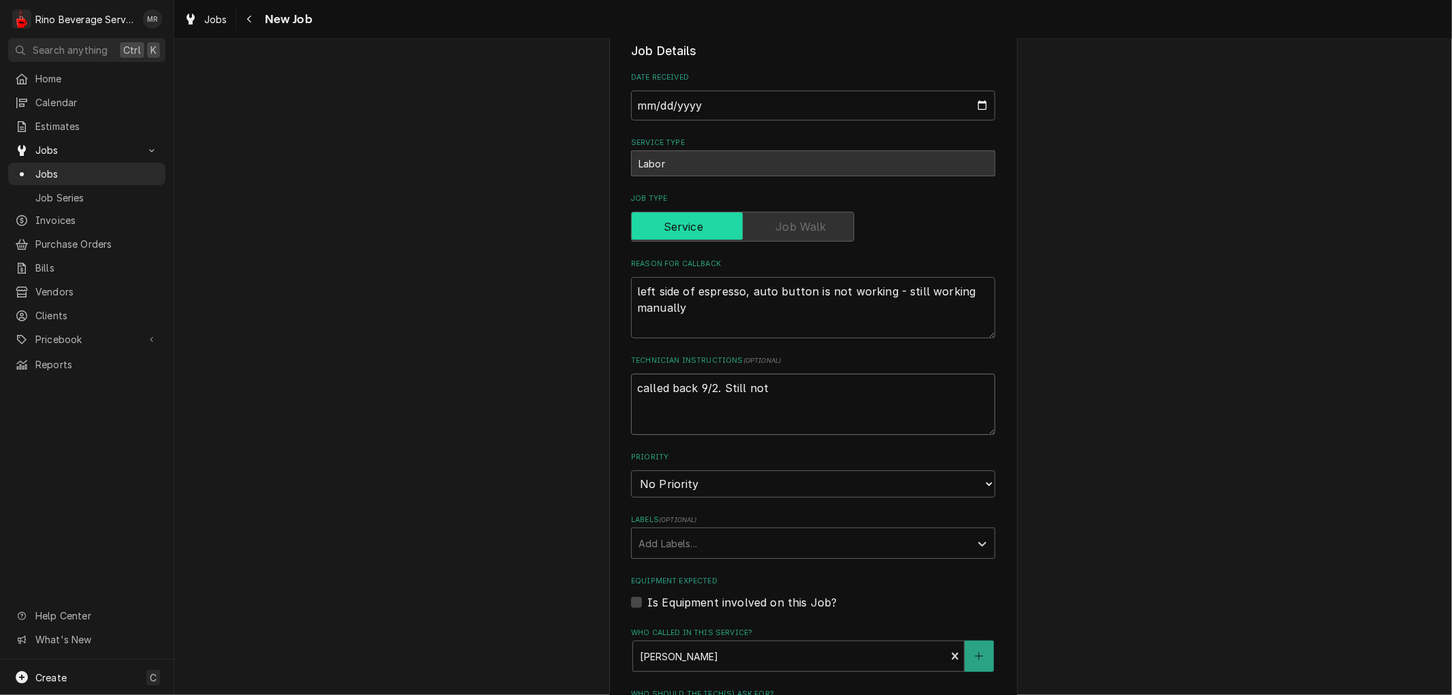
type textarea "x"
type textarea "called back 9/2. Still not w"
type textarea "x"
type textarea "called back 9/2. Still not wo"
type textarea "x"
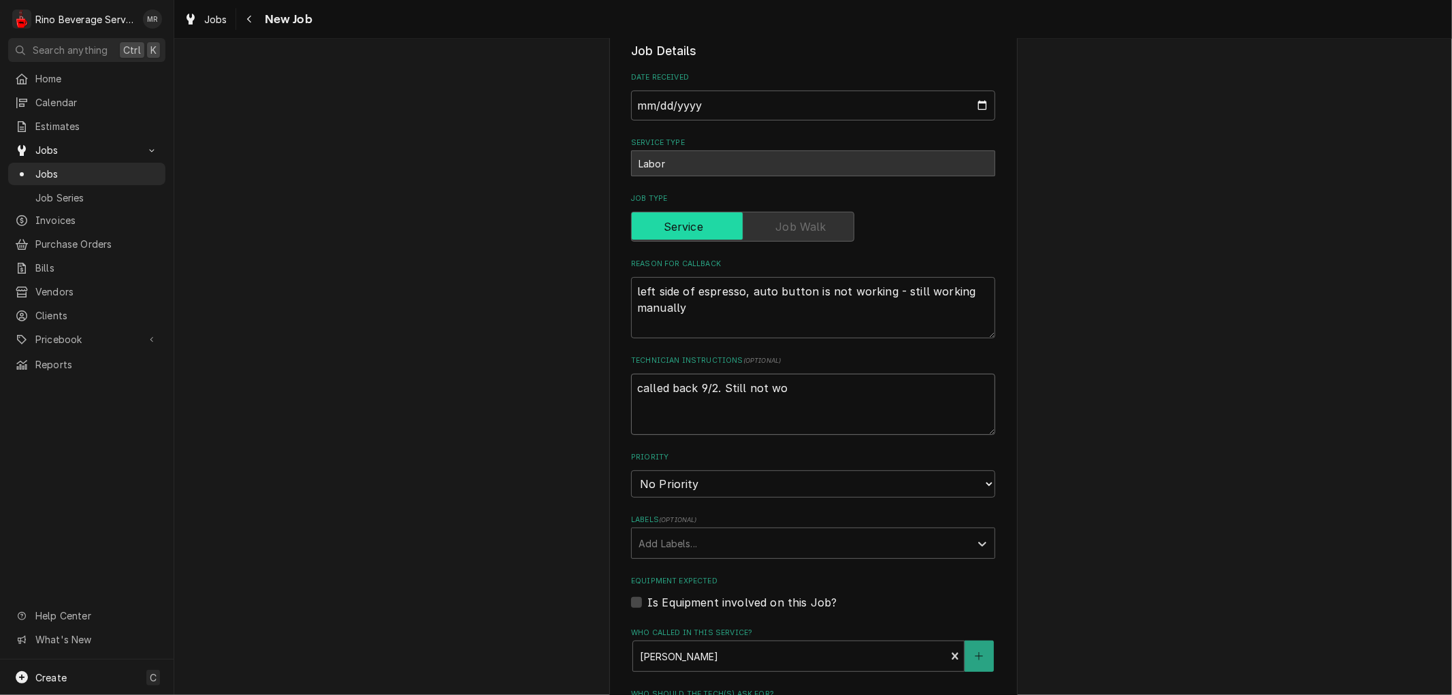
type textarea "called back 9/2. Still not wor"
type textarea "x"
type textarea "called back 9/2. Still not work"
type textarea "x"
type textarea "called back 9/2. Still not worki"
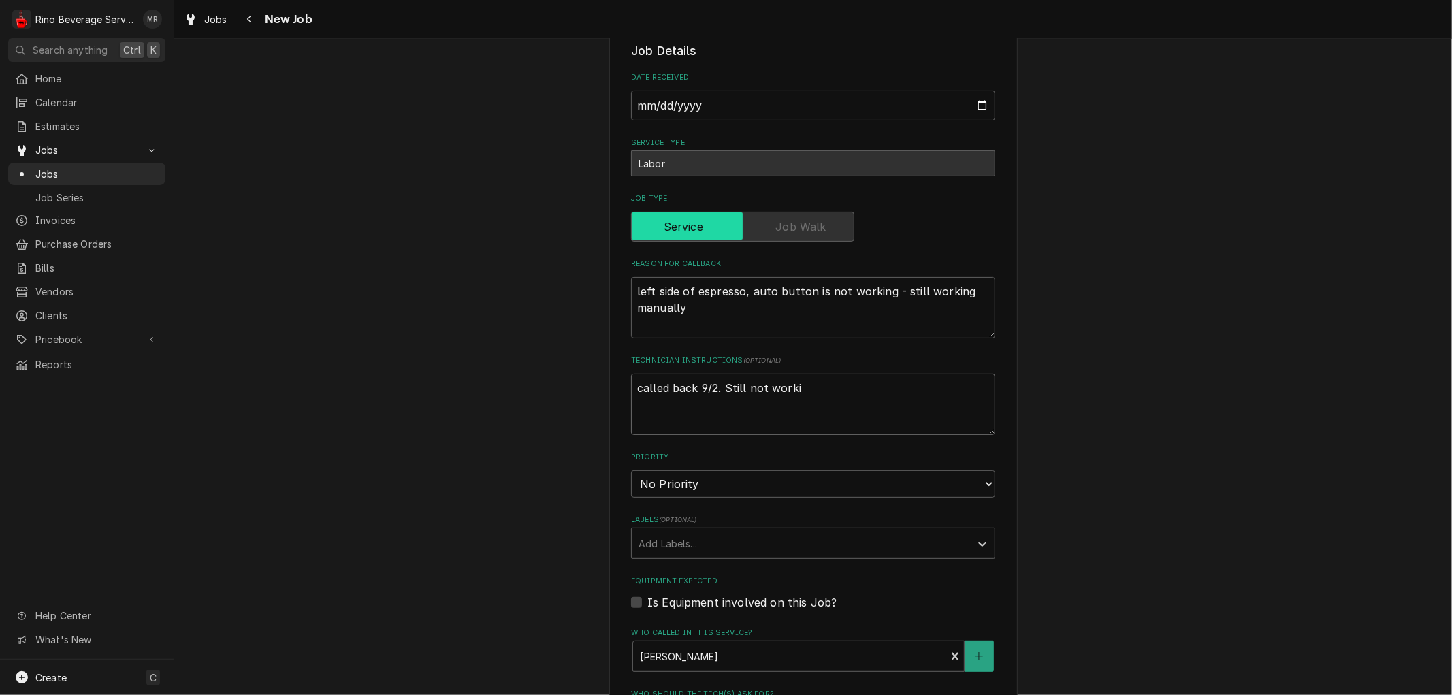
type textarea "x"
type textarea "called back 9/2. Still not workin"
type textarea "x"
type textarea "called back 9/2. Still not working"
type textarea "x"
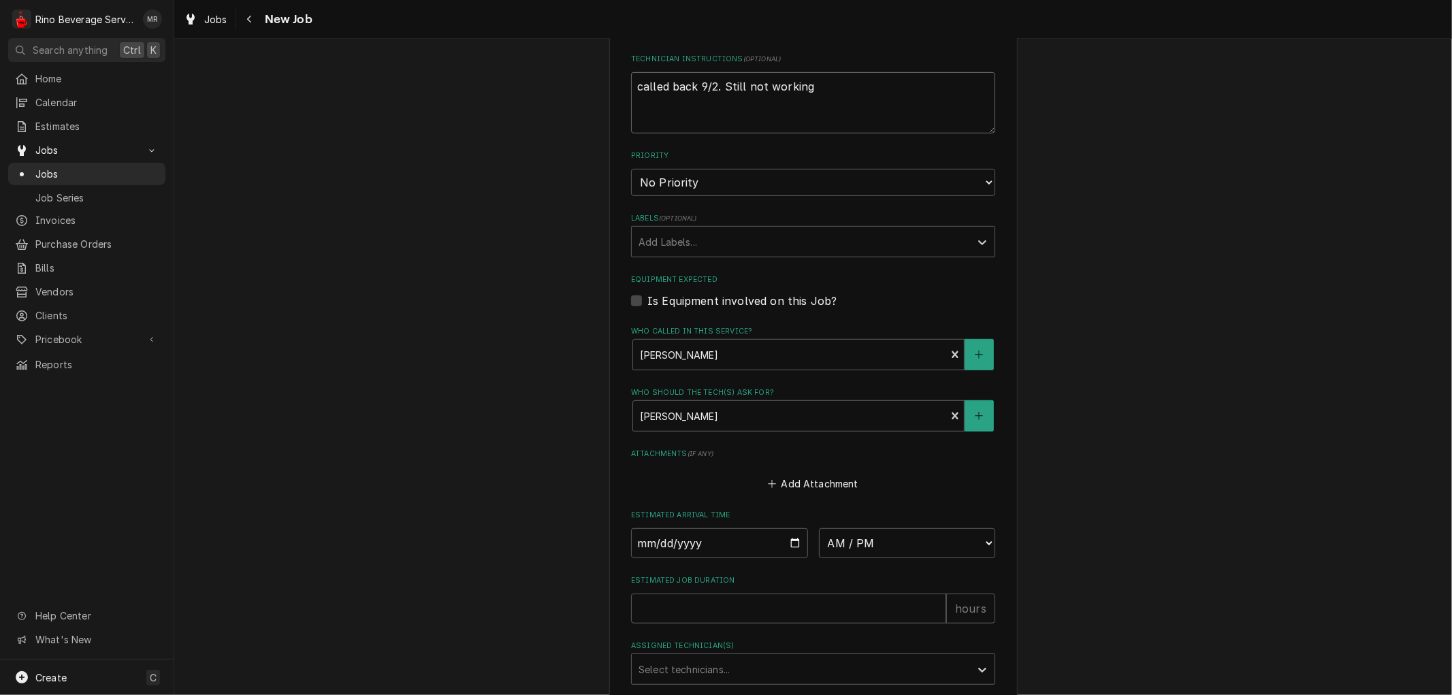
scroll to position [529, 0]
type textarea "called back 9/2. Still not working"
click at [798, 178] on select "No Priority Urgent High Medium Low" at bounding box center [813, 181] width 364 height 27
select select "1"
click at [631, 168] on select "No Priority Urgent High Medium Low" at bounding box center [813, 181] width 364 height 27
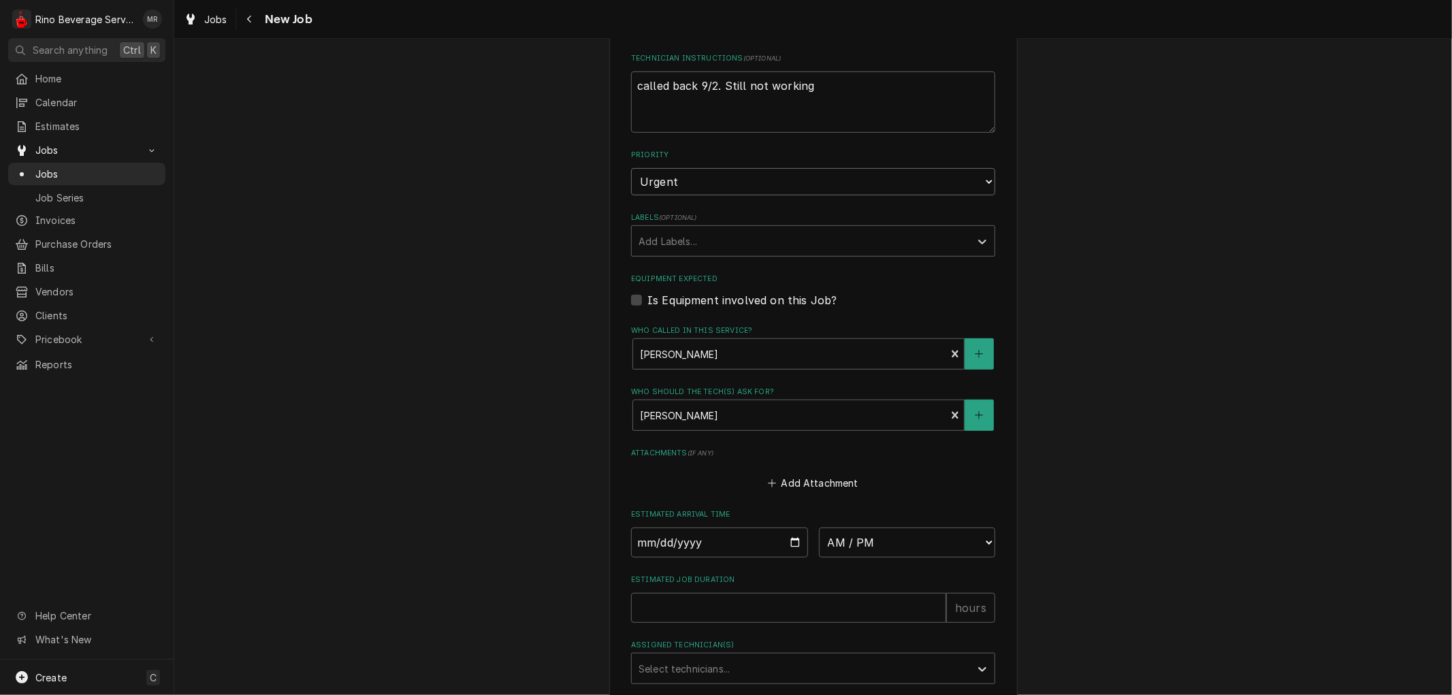
type textarea "x"
click at [647, 300] on label "Is Equipment involved on this Job?" at bounding box center [741, 300] width 189 height 16
click at [647, 300] on input "Equipment Expected" at bounding box center [829, 307] width 364 height 30
checkbox input "true"
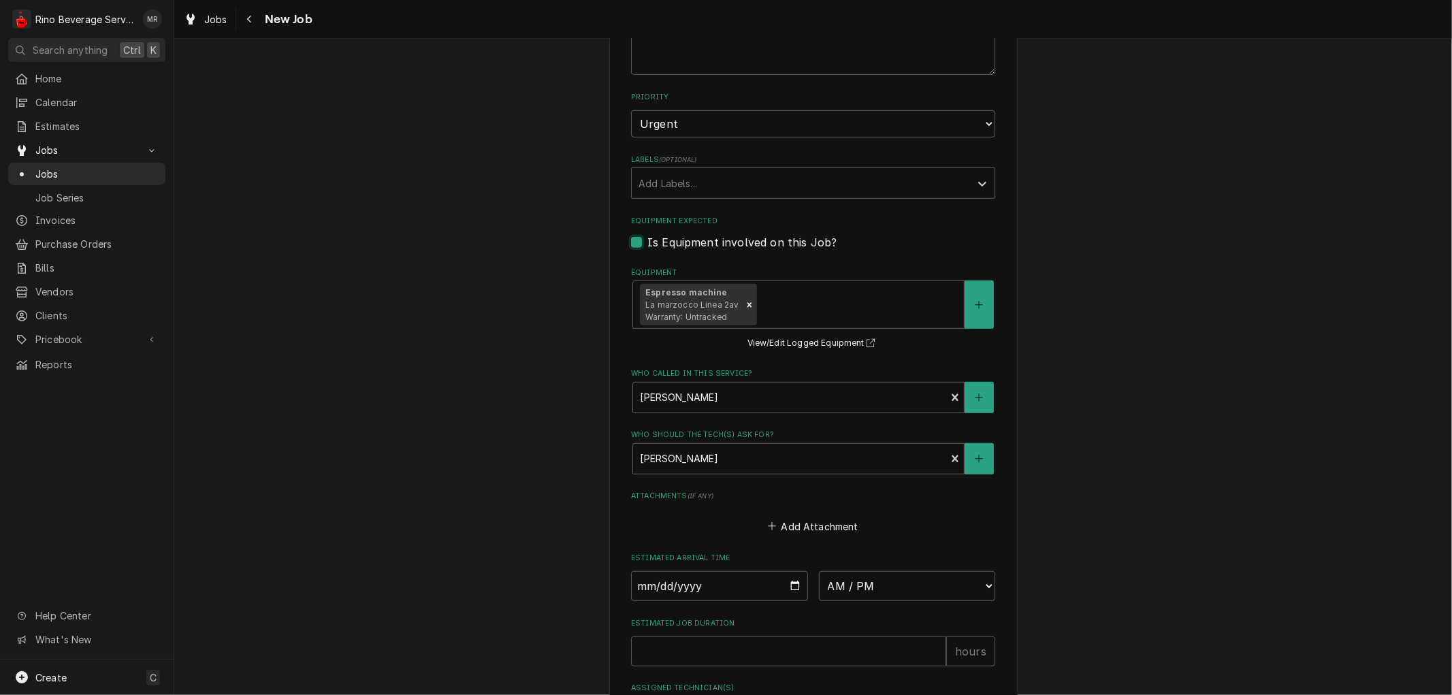
scroll to position [736, 0]
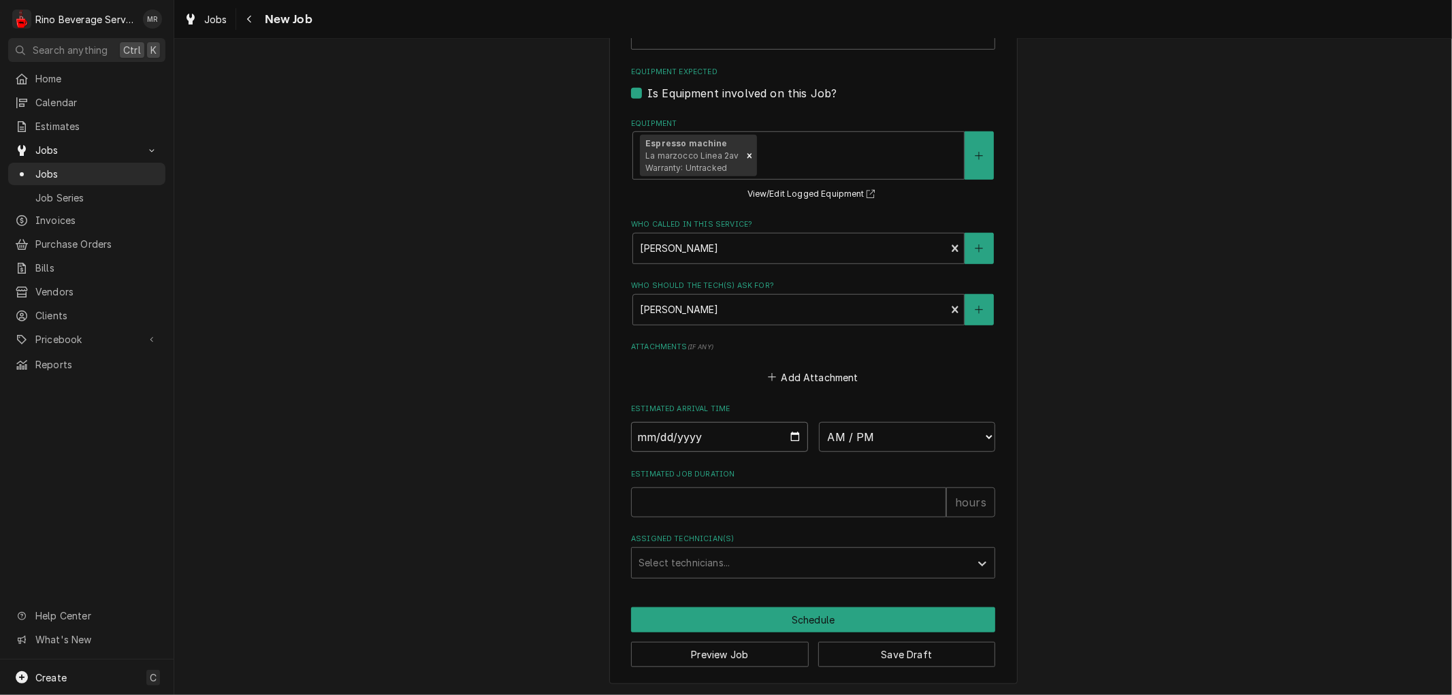
click at [786, 434] on input "Date" at bounding box center [719, 437] width 177 height 30
type textarea "x"
type input "2025-09-02"
type textarea "x"
click at [978, 431] on select "AM / PM 6:00 AM 6:15 AM 6:30 AM 6:45 AM 7:00 AM 7:15 AM 7:30 AM 7:45 AM 8:00 AM…" at bounding box center [907, 437] width 177 height 30
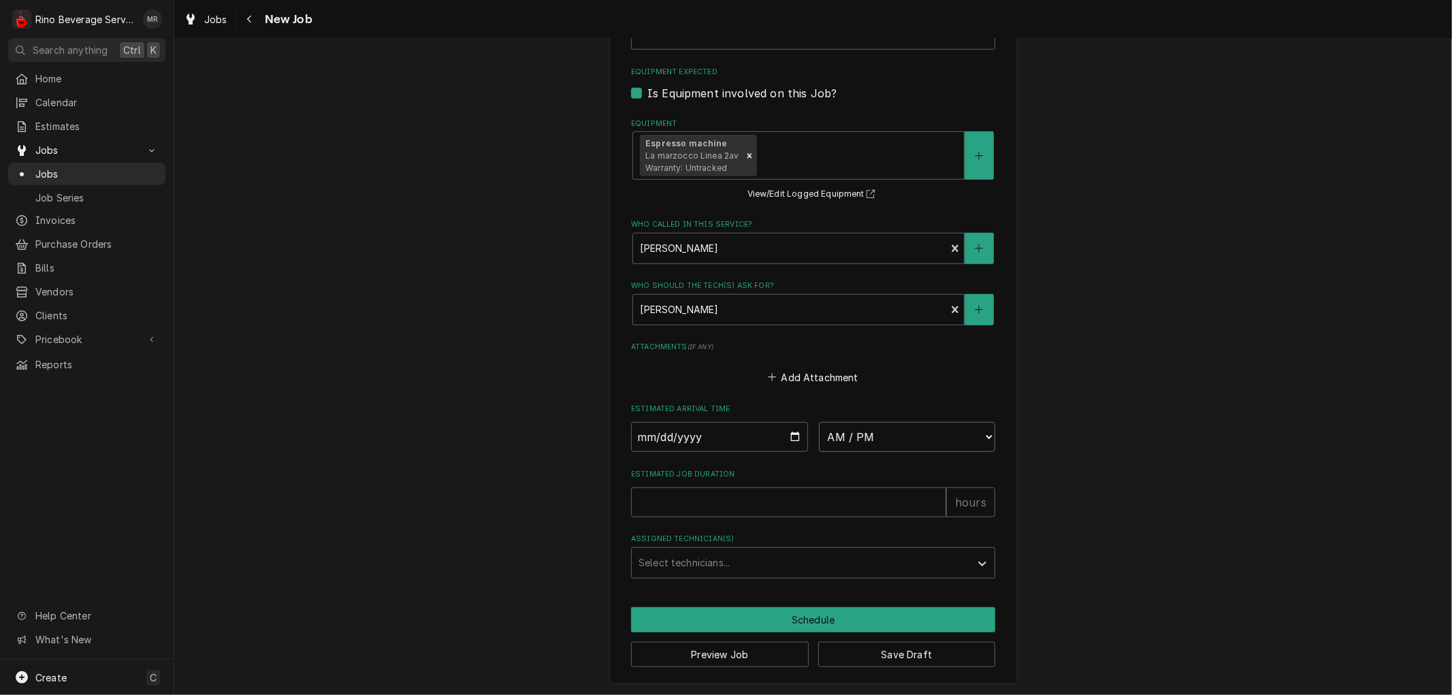
select select "12:00:00"
click at [819, 422] on select "AM / PM 6:00 AM 6:15 AM 6:30 AM 6:45 AM 7:00 AM 7:15 AM 7:30 AM 7:45 AM 8:00 AM…" at bounding box center [907, 437] width 177 height 30
type textarea "x"
type input "1"
click at [926, 495] on input "1" at bounding box center [788, 502] width 315 height 30
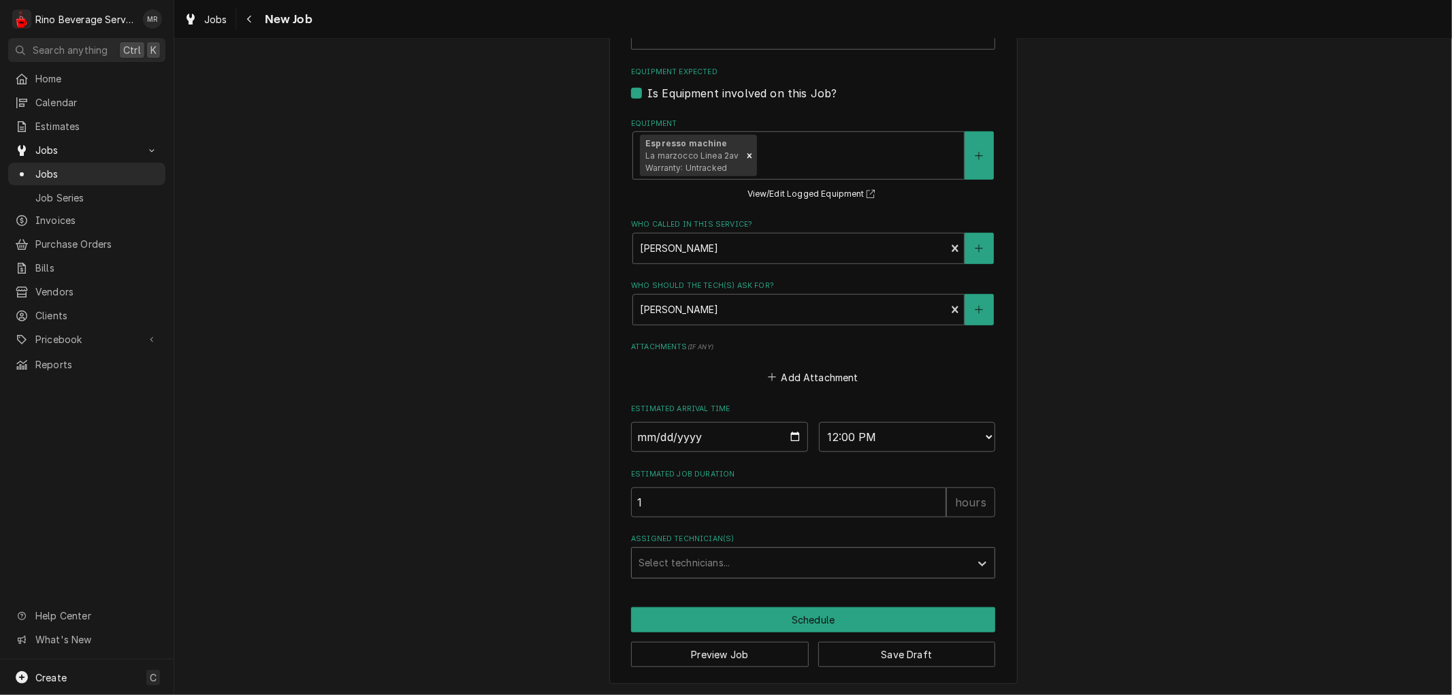
click at [786, 564] on div "Assigned Technician(s)" at bounding box center [800, 563] width 325 height 25
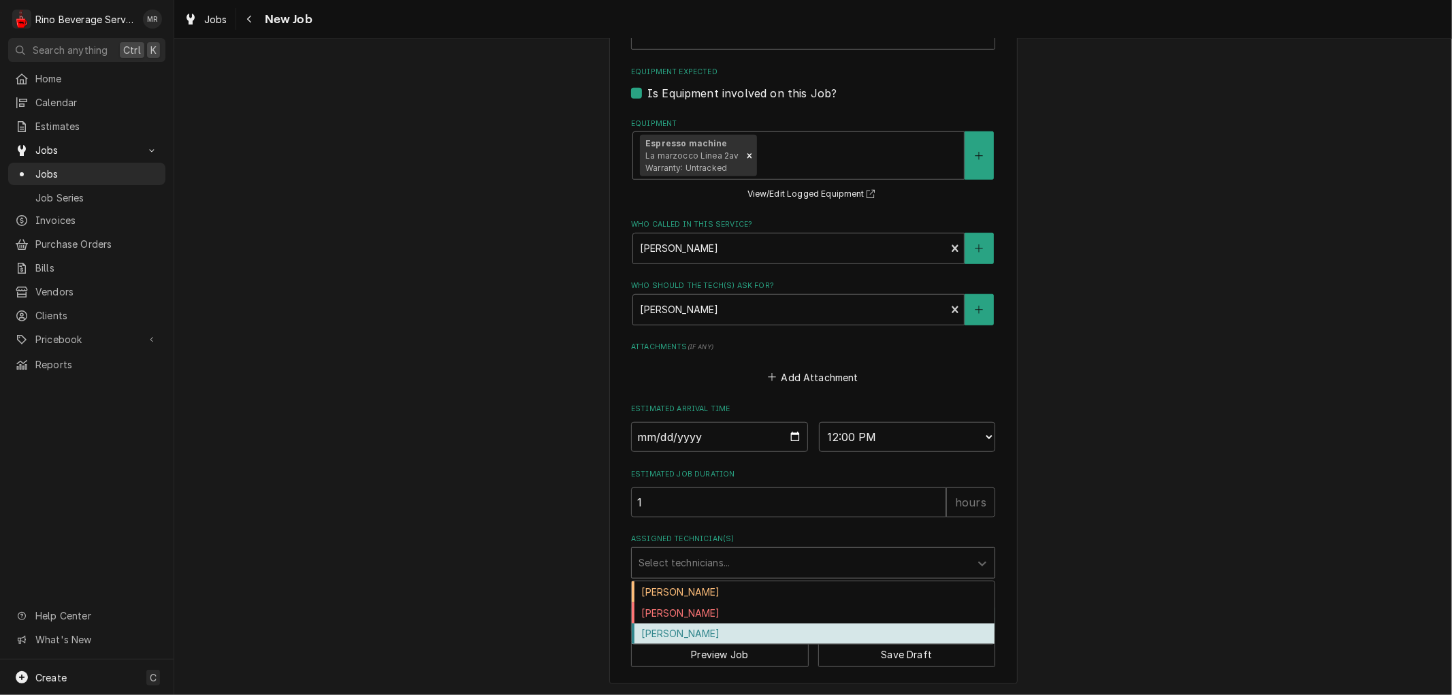
click at [717, 632] on div "Graham Wick" at bounding box center [813, 633] width 363 height 21
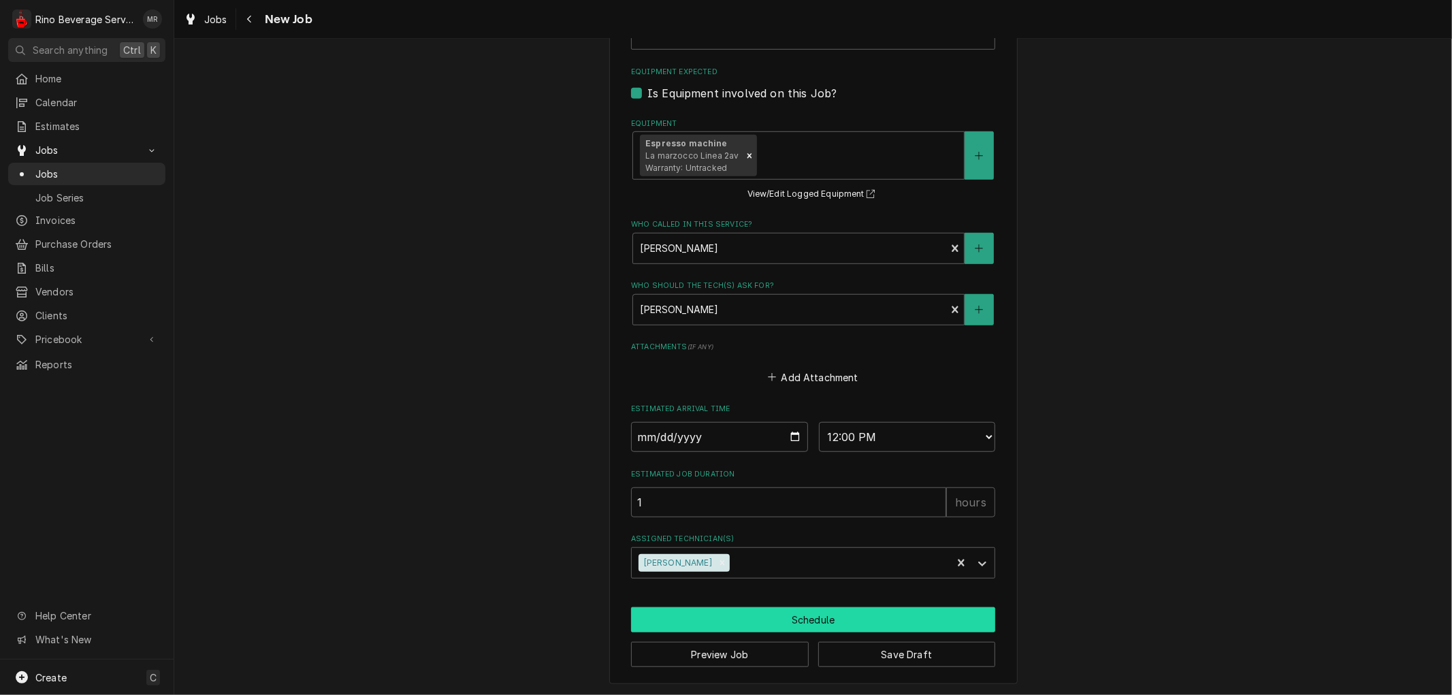
click at [768, 614] on button "Schedule" at bounding box center [813, 619] width 364 height 25
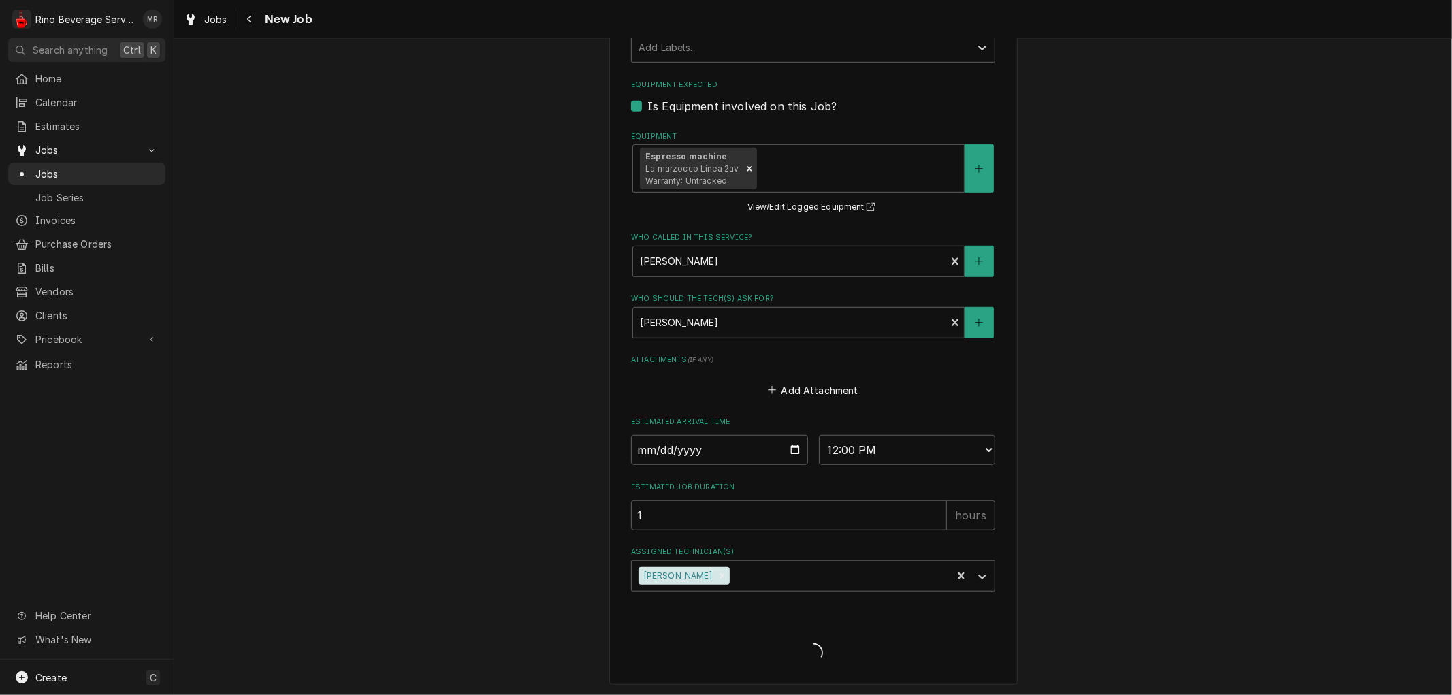
type textarea "x"
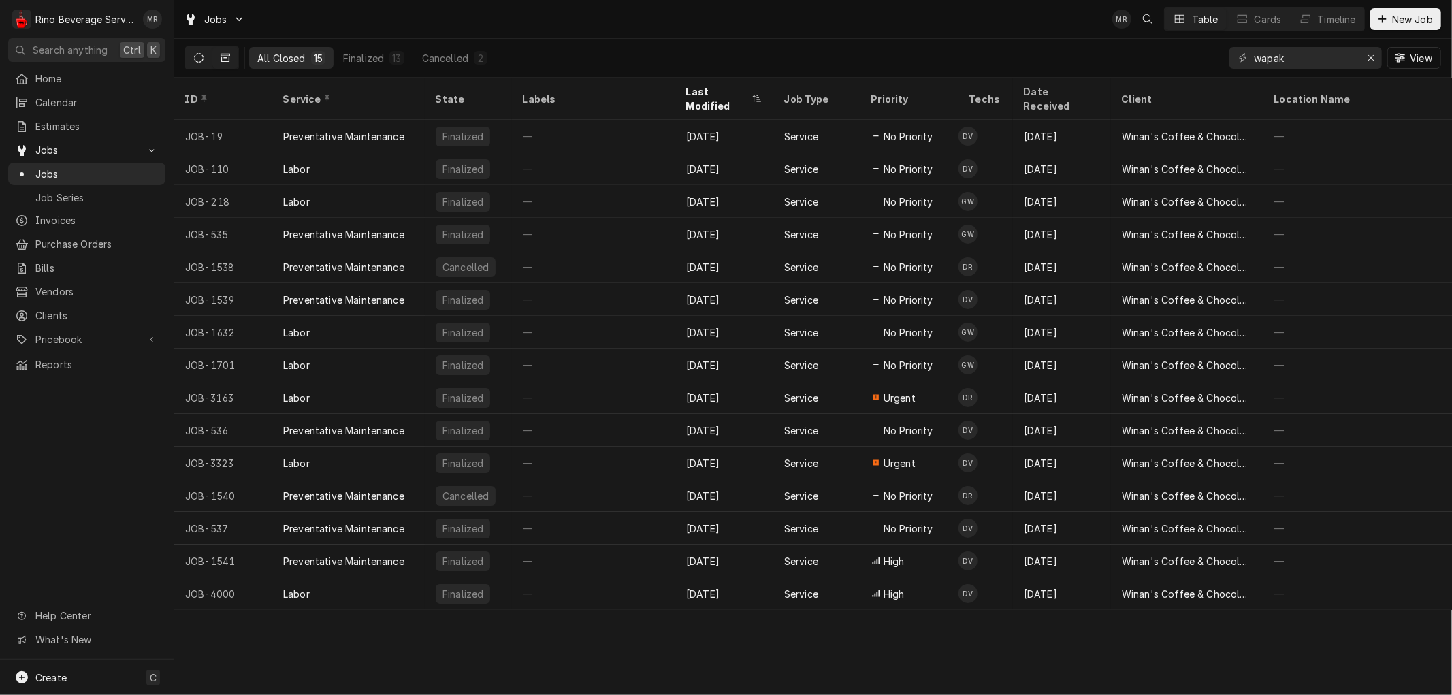
click at [195, 58] on icon "Dynamic Content Wrapper" at bounding box center [199, 58] width 10 height 10
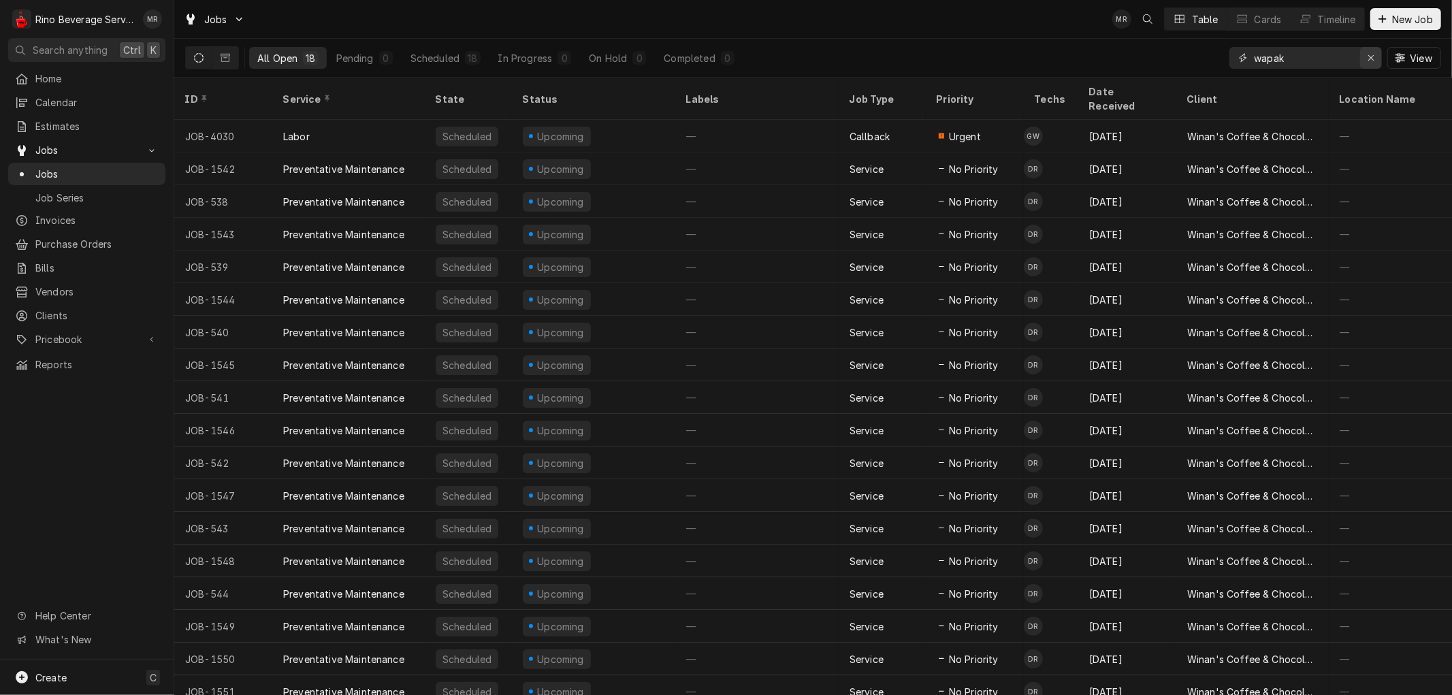
click at [1369, 56] on icon "Erase input" at bounding box center [1370, 58] width 7 height 10
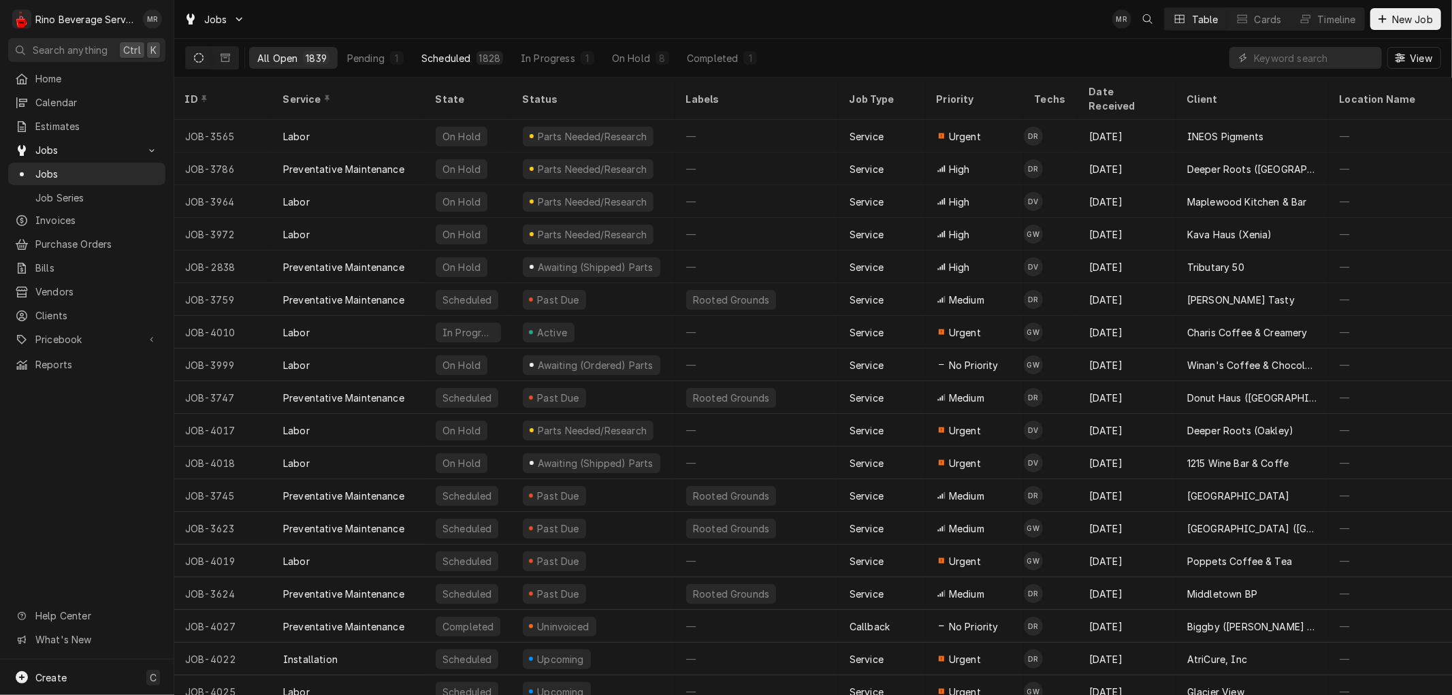
click at [457, 53] on div "Scheduled" at bounding box center [445, 58] width 49 height 14
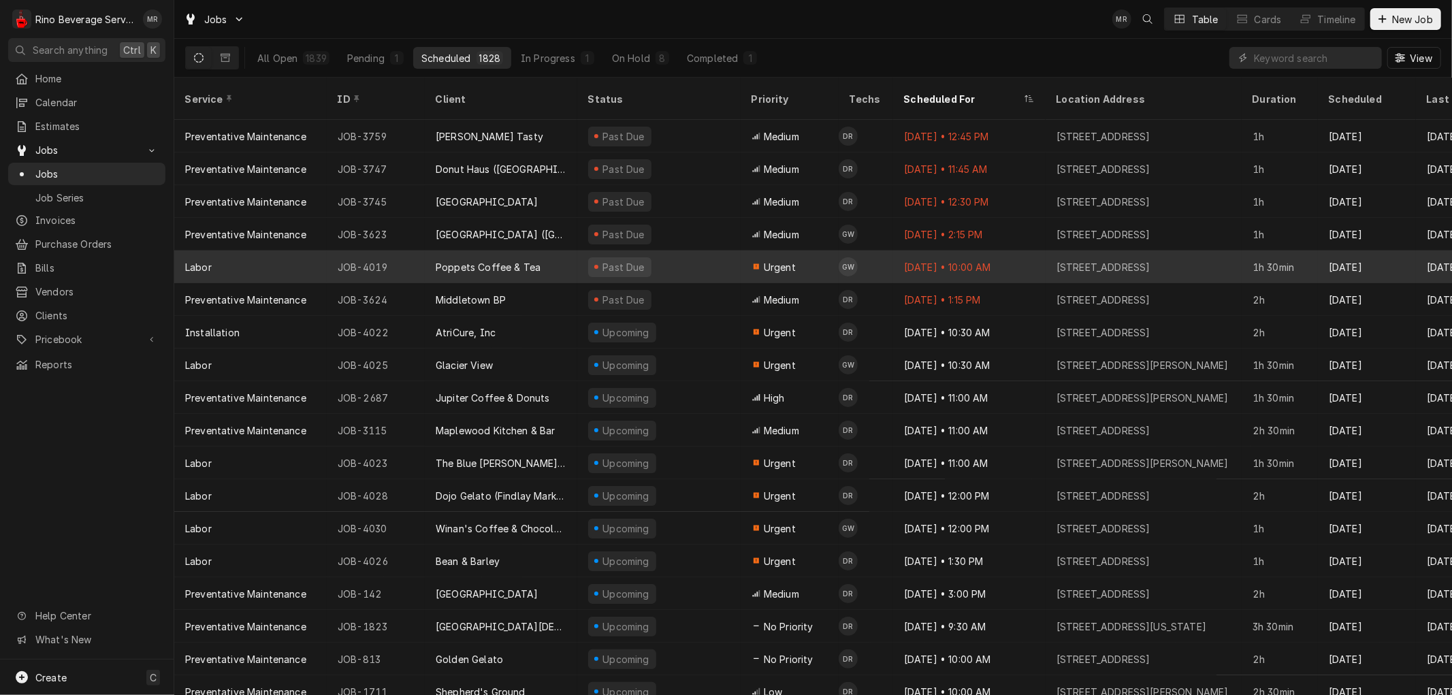
click at [564, 254] on div "Poppets Coffee & Tea" at bounding box center [501, 266] width 152 height 33
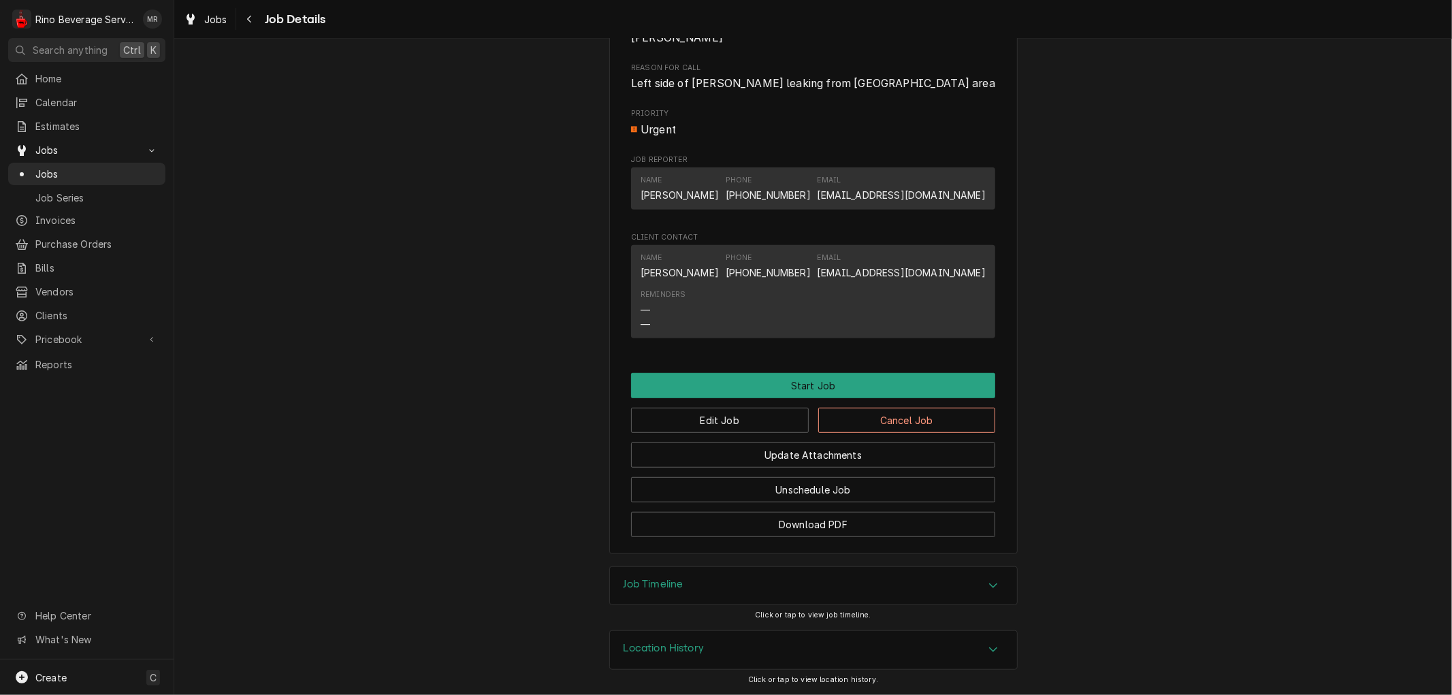
scroll to position [596, 0]
click at [715, 419] on button "Edit Job" at bounding box center [720, 420] width 178 height 25
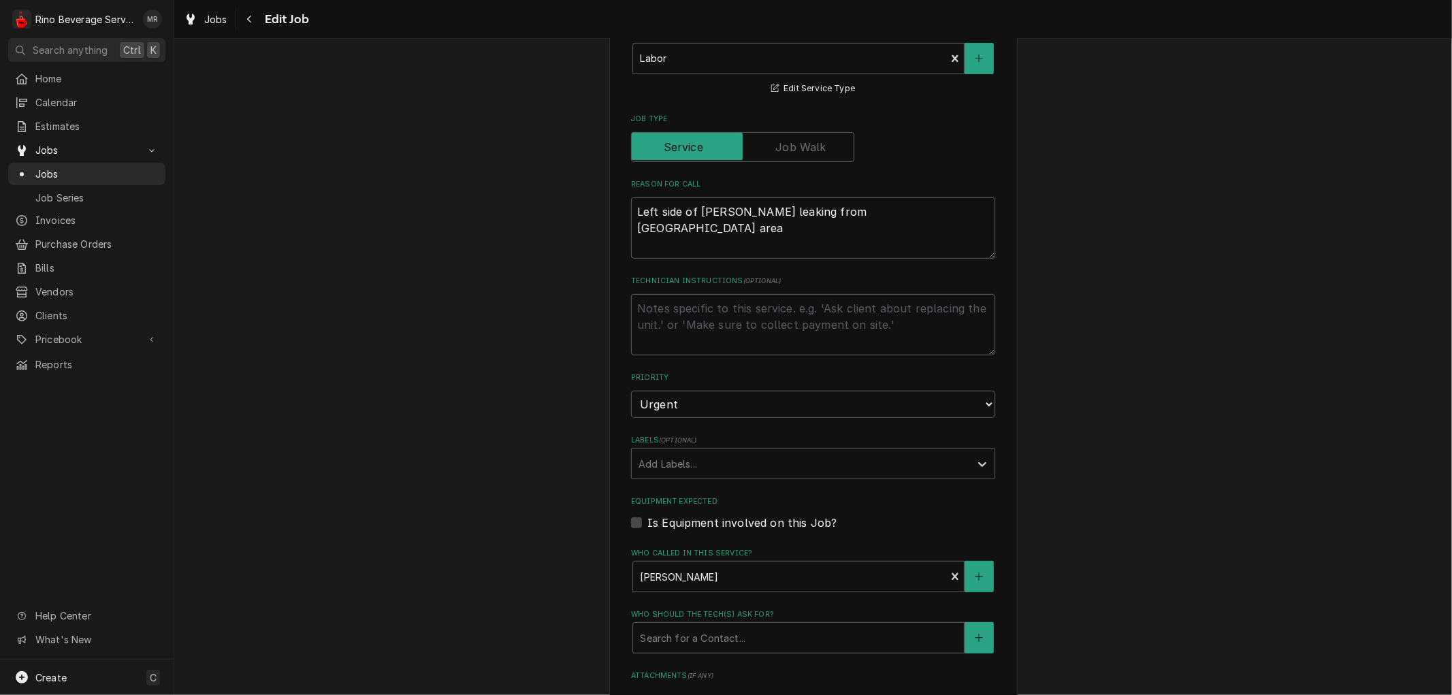
scroll to position [726, 0]
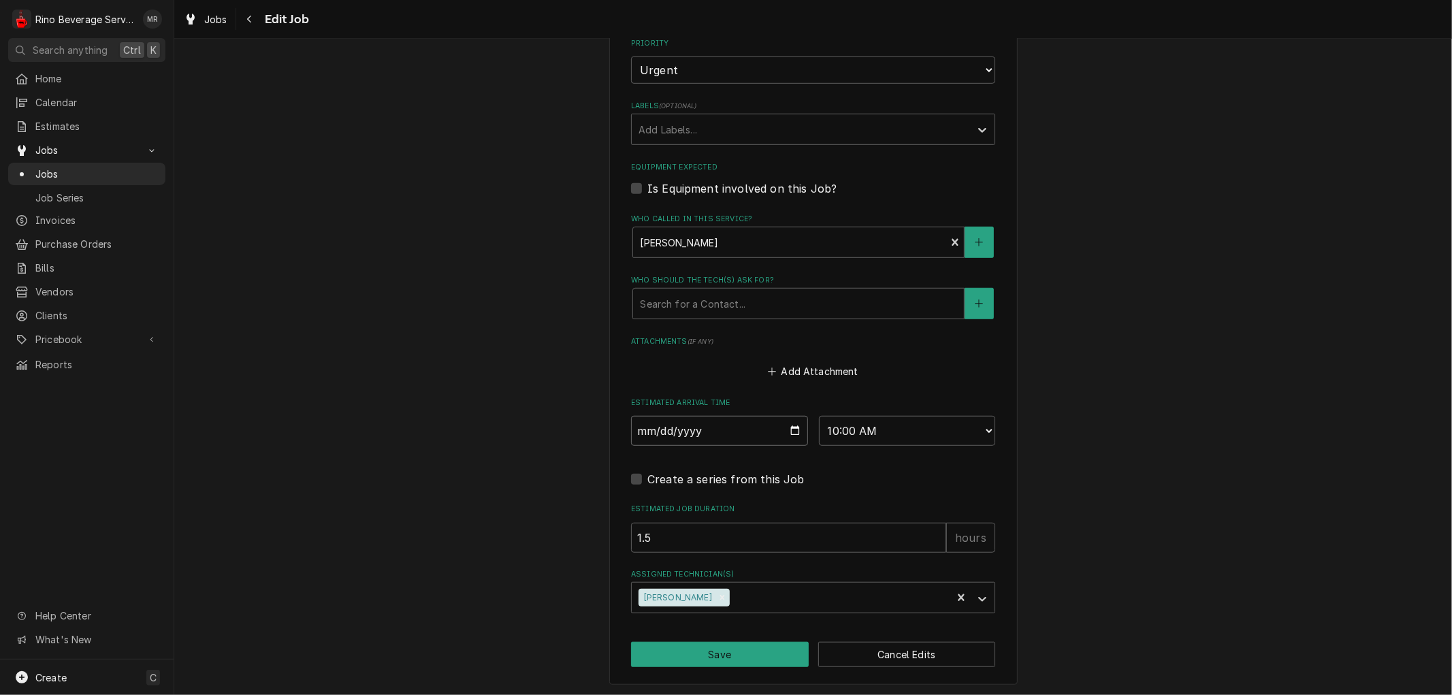
click at [790, 429] on input "[DATE]" at bounding box center [719, 431] width 177 height 30
type textarea "x"
type input "[DATE]"
click at [751, 598] on div "Assigned Technician(s)" at bounding box center [800, 597] width 325 height 25
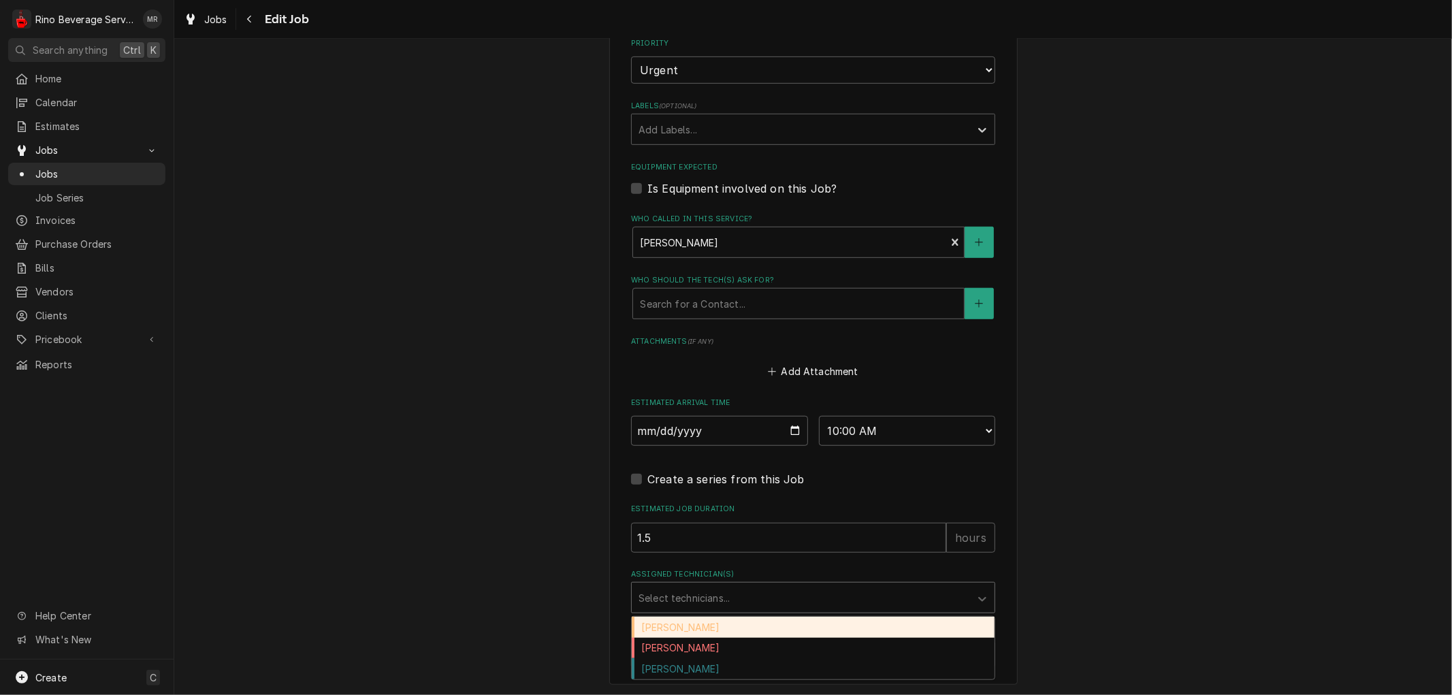
click at [674, 629] on div "[PERSON_NAME]" at bounding box center [813, 627] width 363 height 21
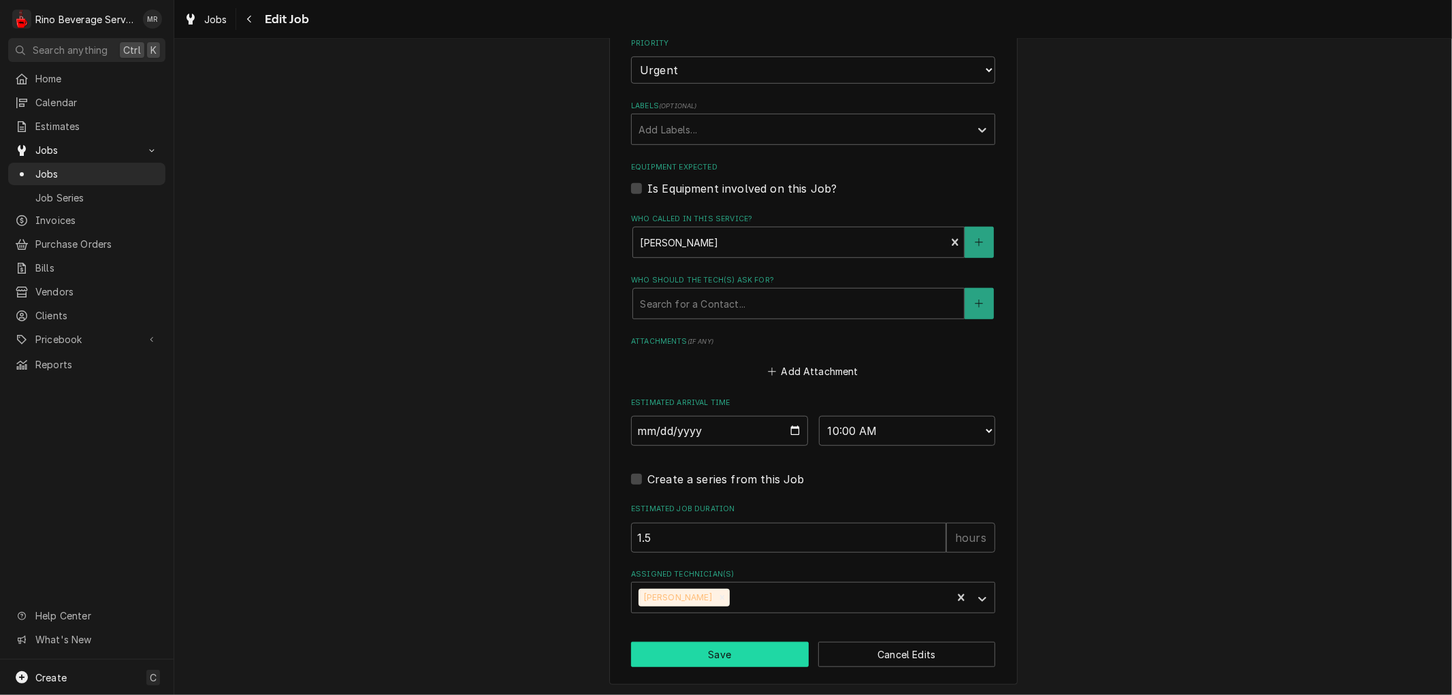
click at [704, 655] on button "Save" at bounding box center [720, 654] width 178 height 25
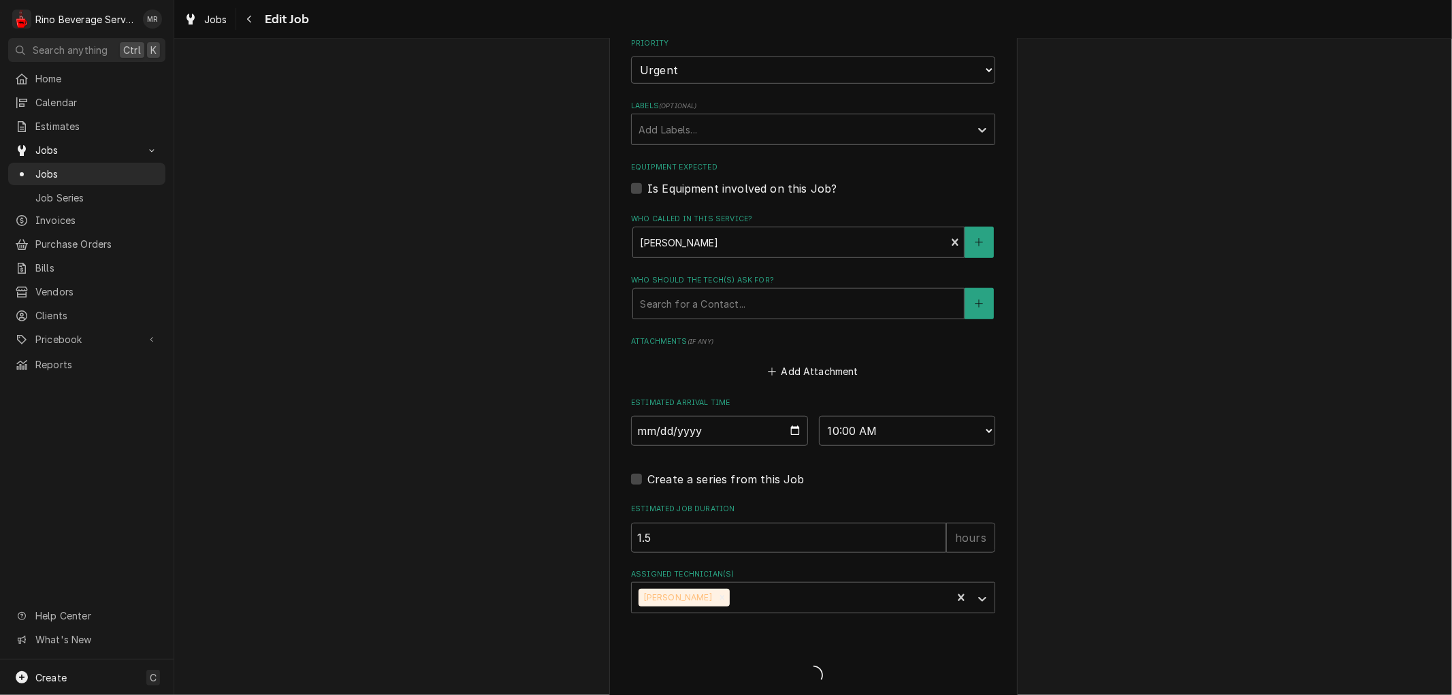
type textarea "x"
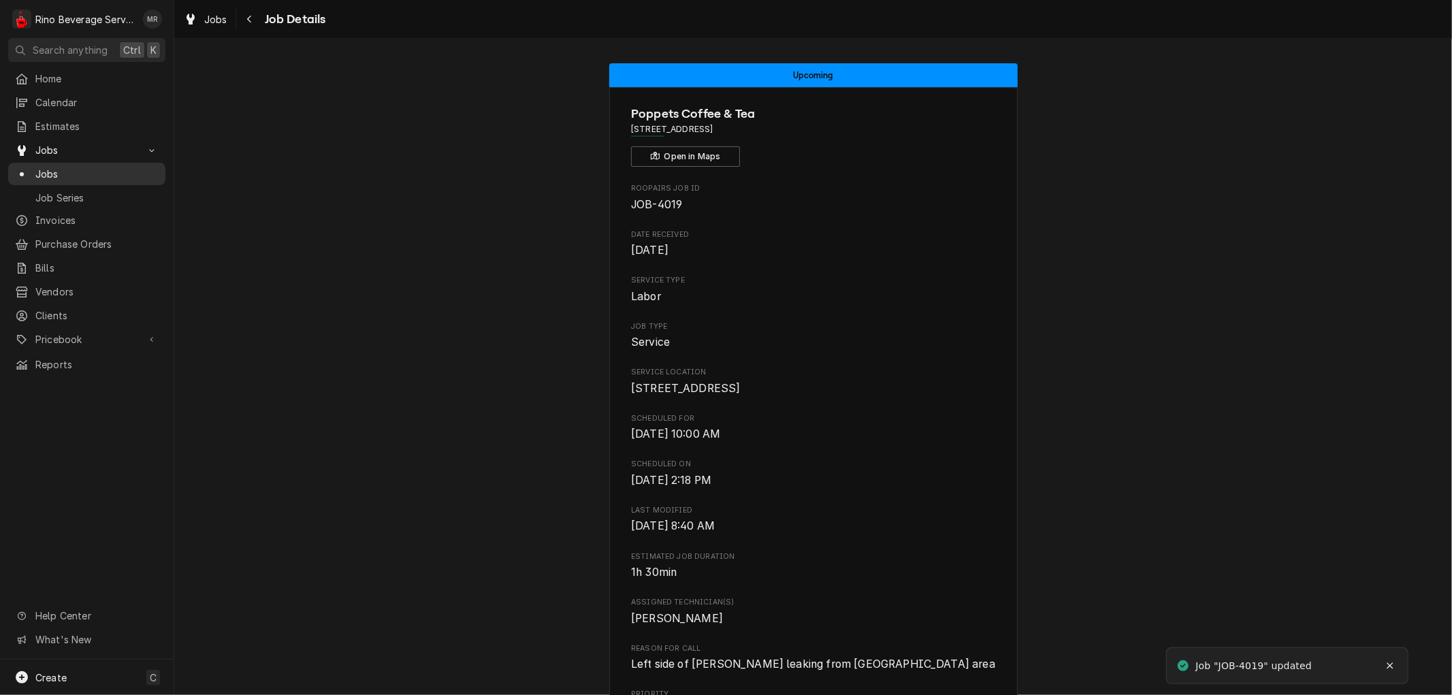
click at [110, 169] on span "Jobs" at bounding box center [96, 174] width 123 height 14
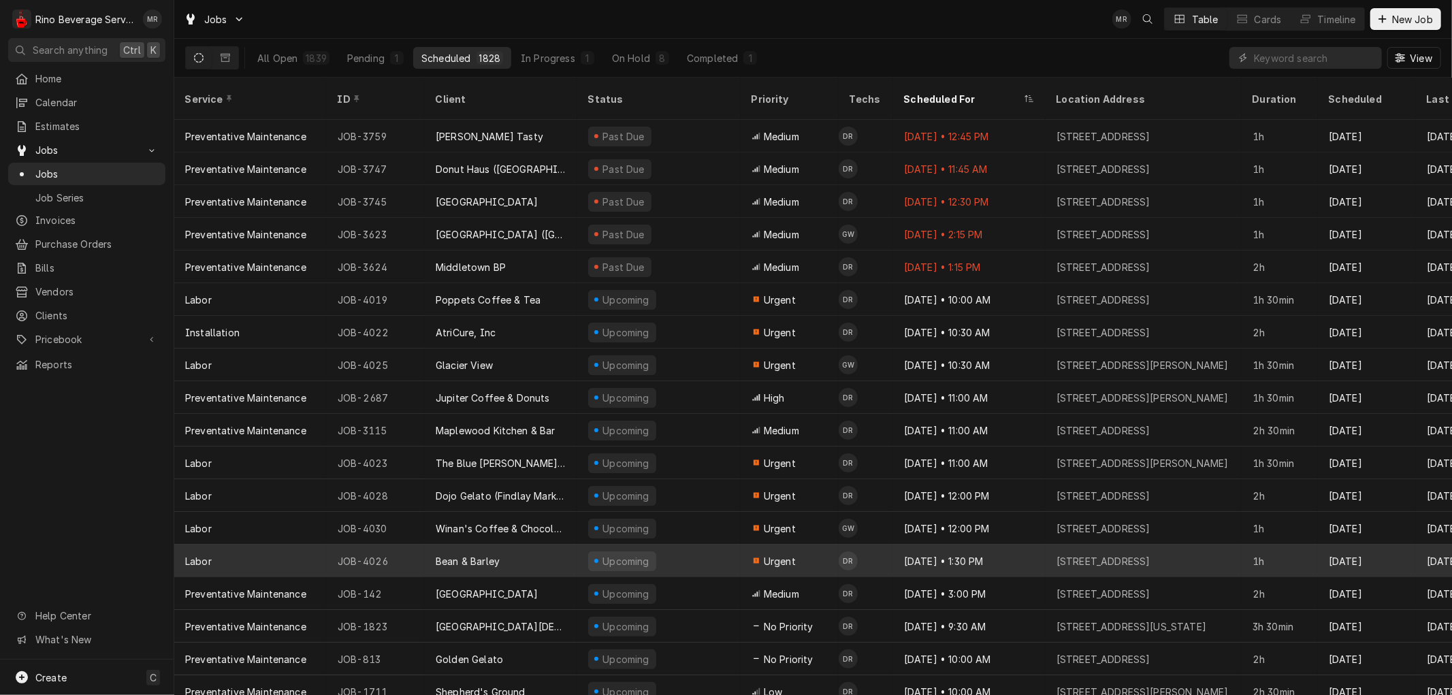
click at [712, 549] on div "Upcoming" at bounding box center [658, 560] width 163 height 33
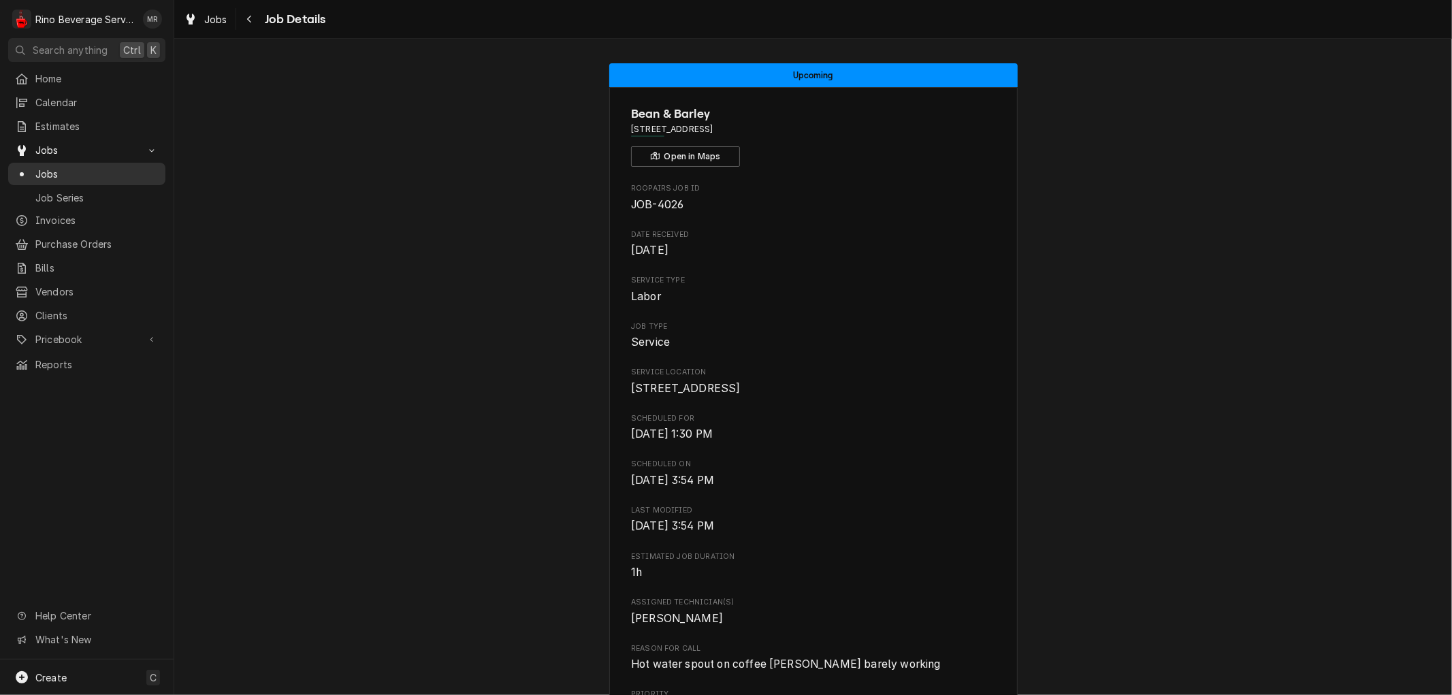
click at [88, 167] on span "Jobs" at bounding box center [96, 174] width 123 height 14
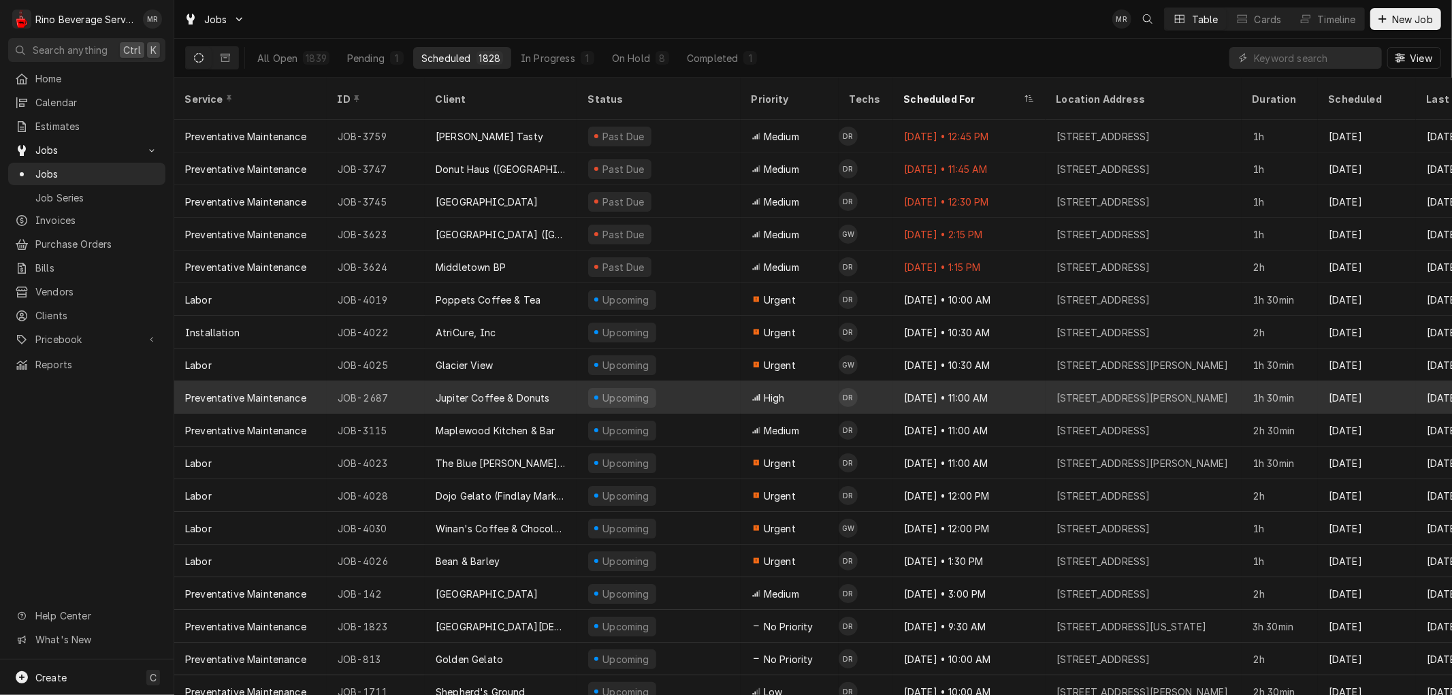
click at [568, 381] on div "Jupiter Coffee & Donuts" at bounding box center [501, 397] width 152 height 33
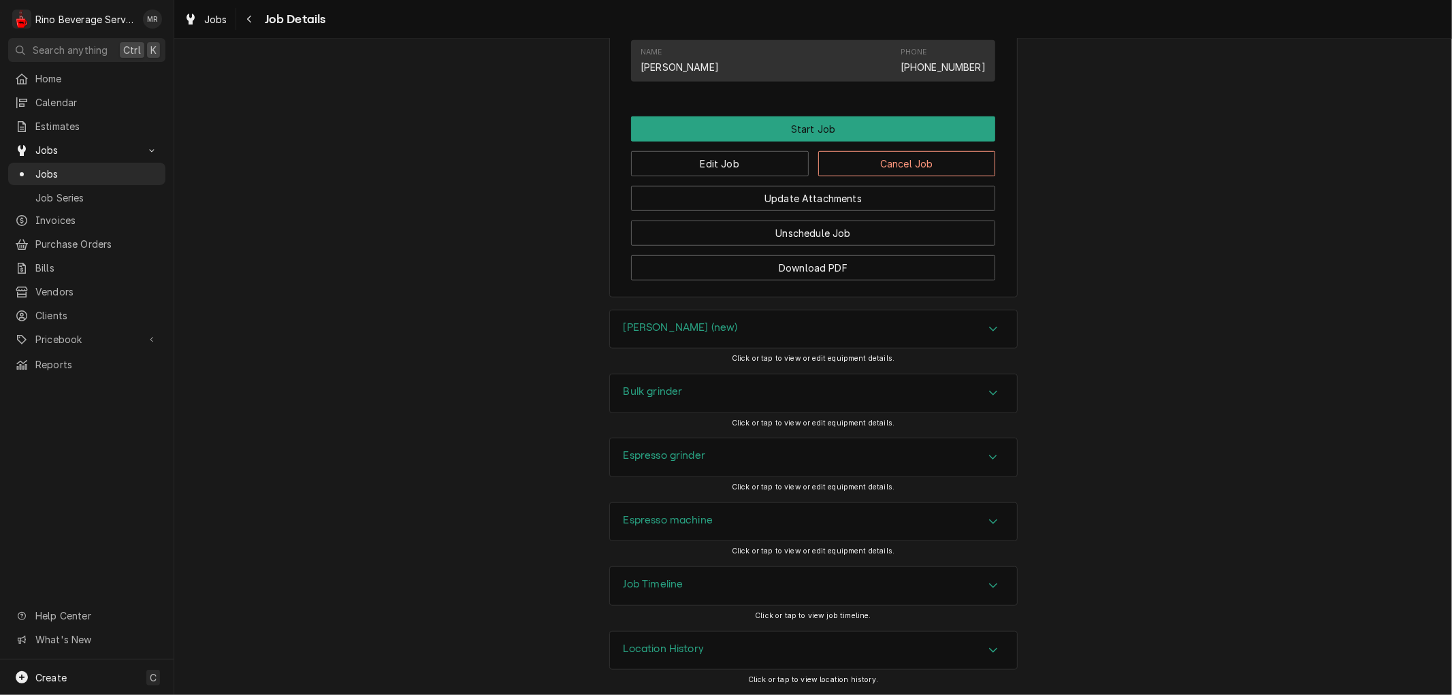
scroll to position [819, 0]
click at [781, 649] on div "Location History" at bounding box center [813, 651] width 407 height 38
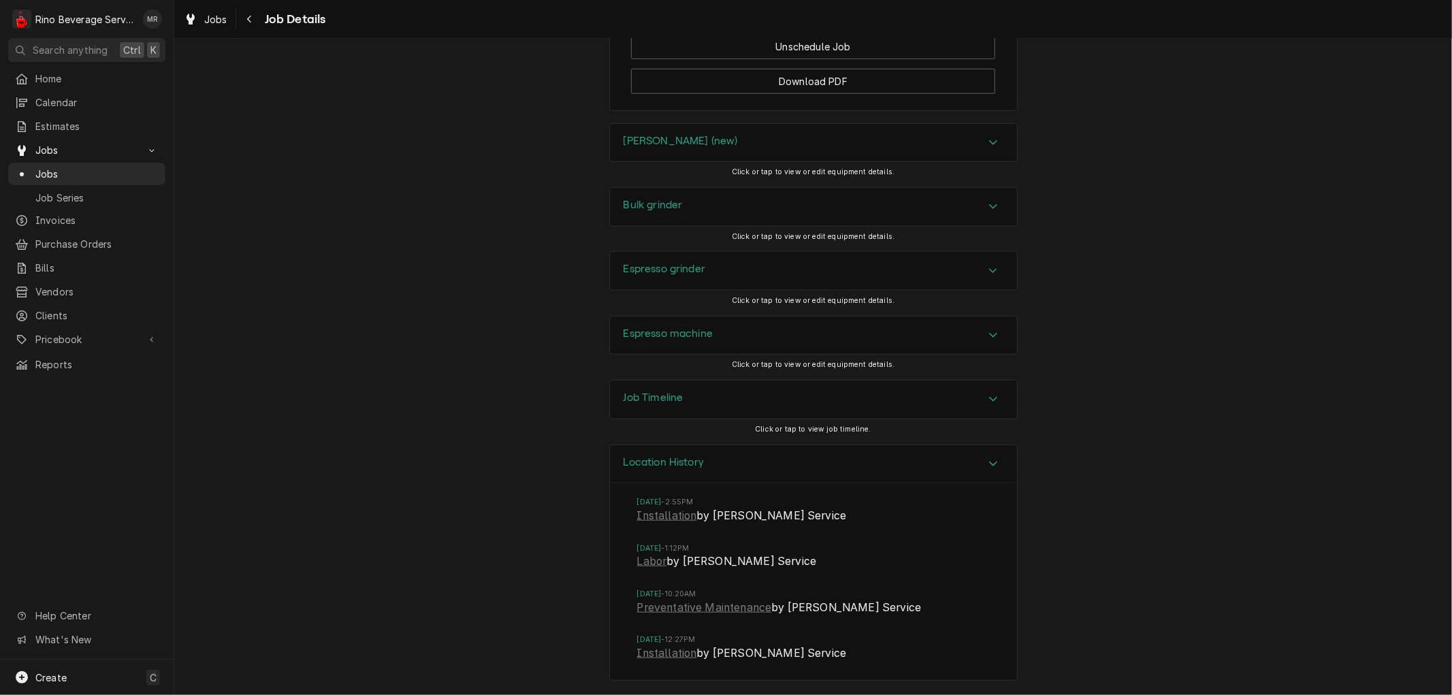
scroll to position [1006, 0]
click at [691, 609] on link "Preventative Maintenance" at bounding box center [704, 608] width 135 height 16
click at [97, 168] on span "Jobs" at bounding box center [96, 174] width 123 height 14
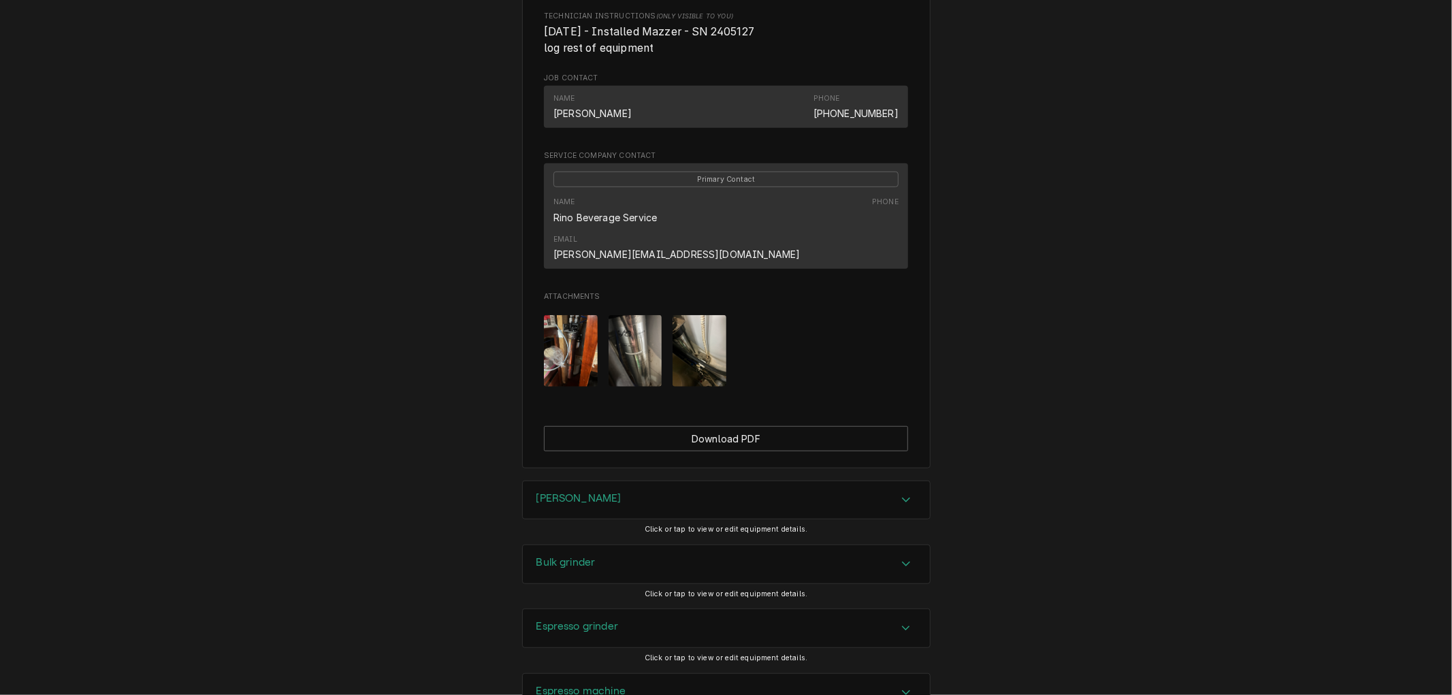
scroll to position [772, 0]
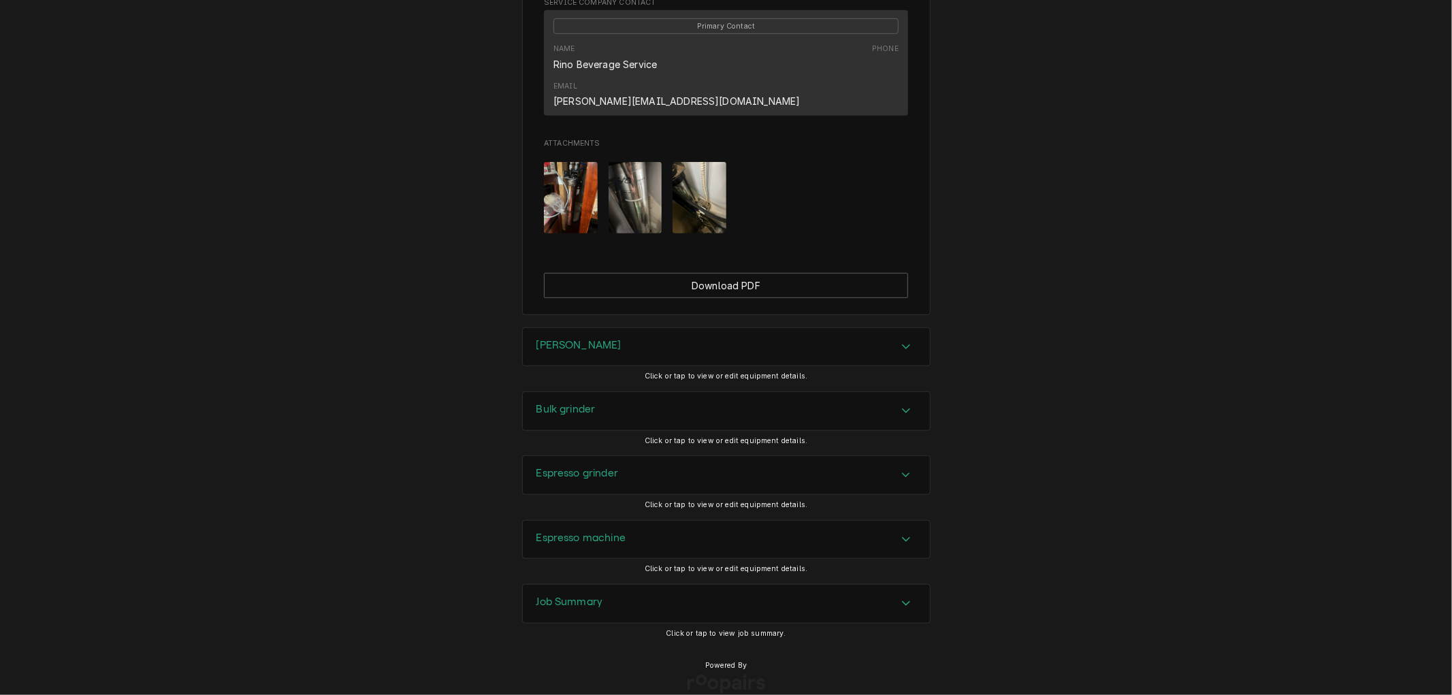
click at [651, 585] on div "Job Summary" at bounding box center [726, 604] width 407 height 38
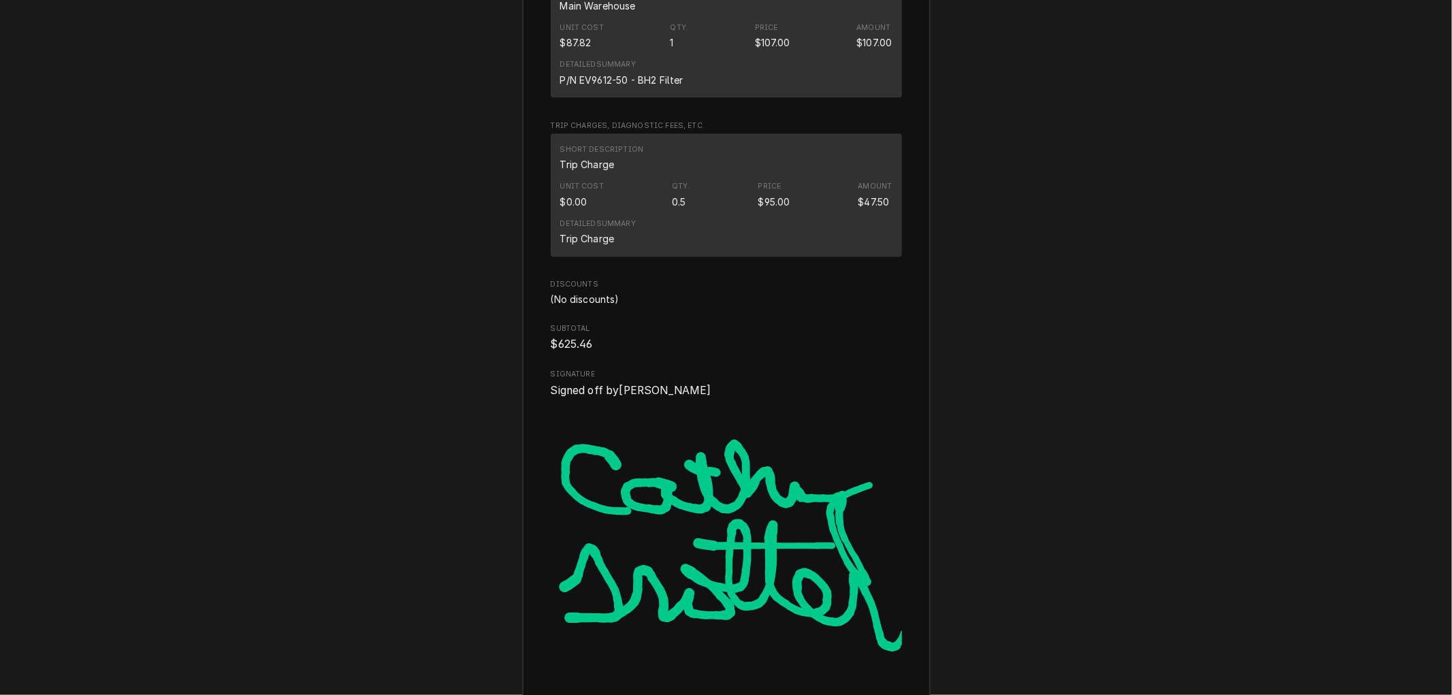
scroll to position [2839, 0]
